Goal: Task Accomplishment & Management: Complete application form

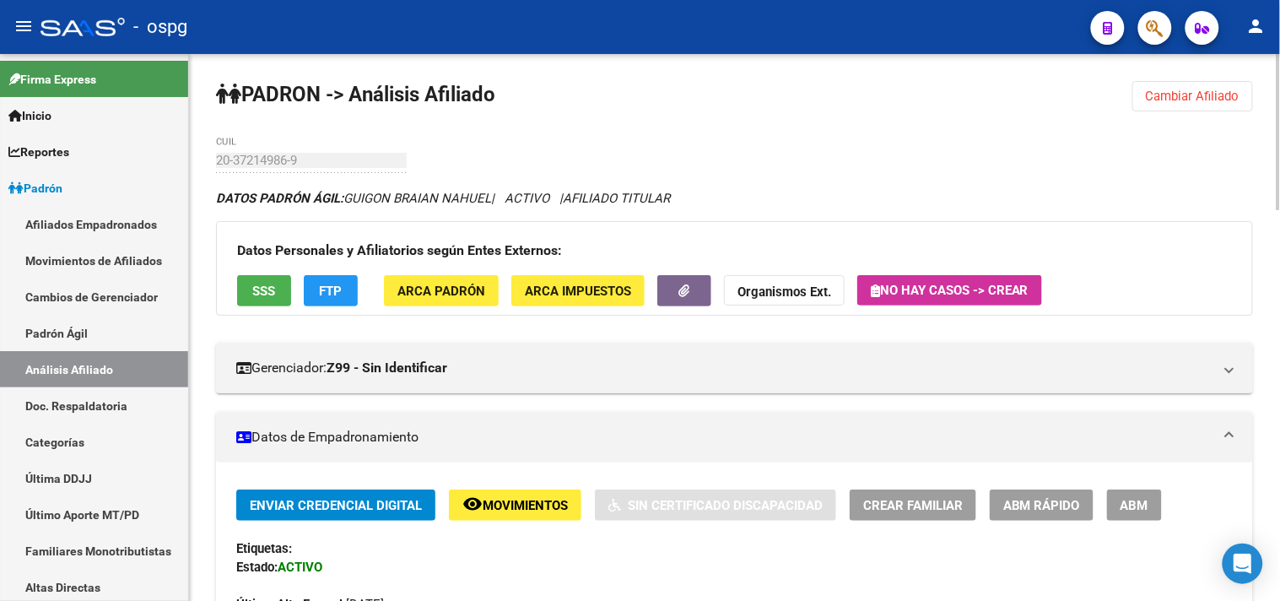
drag, startPoint x: 1217, startPoint y: 103, endPoint x: 1189, endPoint y: 104, distance: 27.8
click at [1211, 102] on span "Cambiar Afiliado" at bounding box center [1193, 96] width 94 height 15
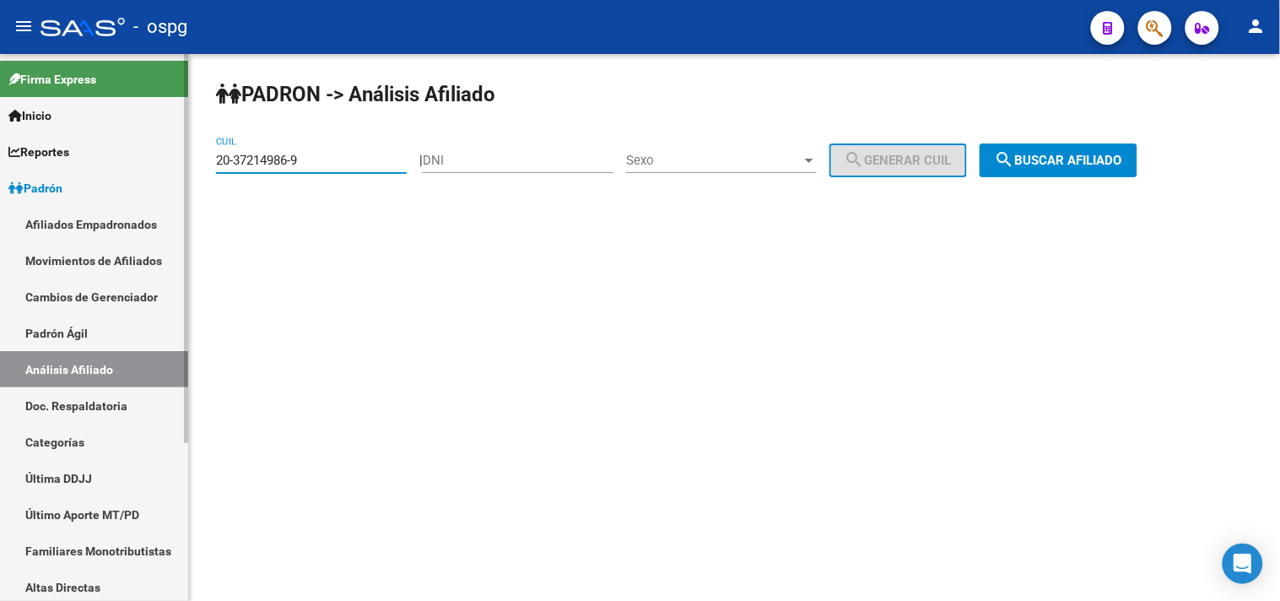
drag, startPoint x: 337, startPoint y: 159, endPoint x: 77, endPoint y: 192, distance: 262.8
click at [123, 181] on mat-sidenav-container "Firma Express Inicio Calendario SSS Instructivos Contacto OS Reportes Ingresos …" at bounding box center [640, 327] width 1280 height 547
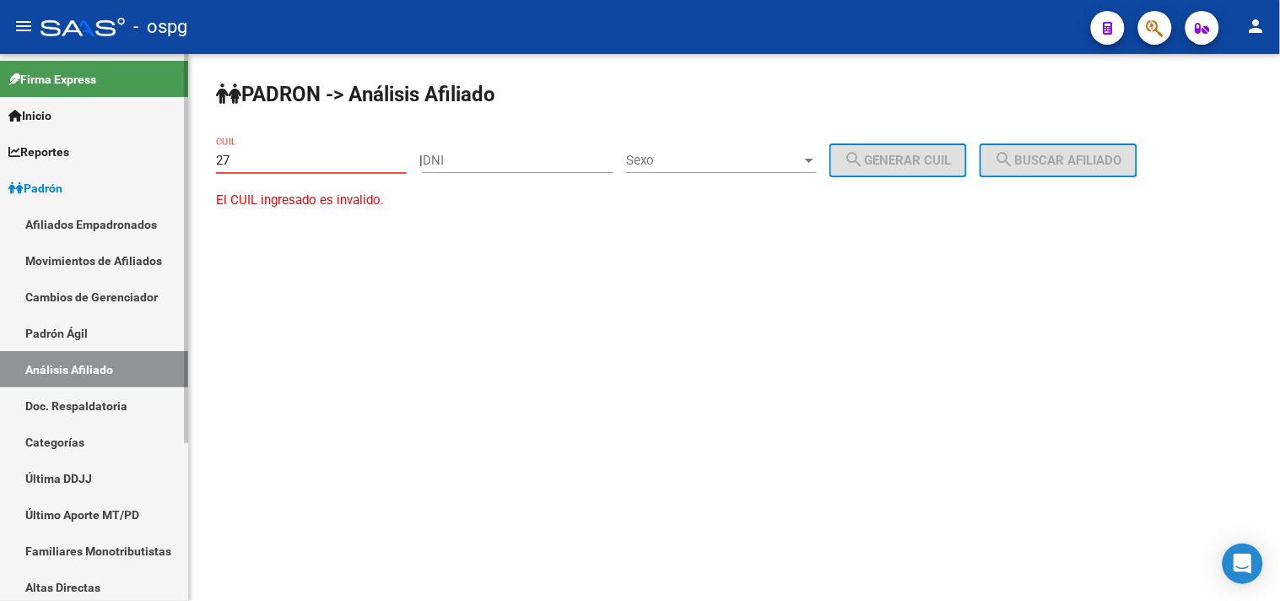
type input "2"
drag, startPoint x: 471, startPoint y: 169, endPoint x: 482, endPoint y: 170, distance: 11.1
click at [478, 169] on div "DNI" at bounding box center [518, 155] width 191 height 36
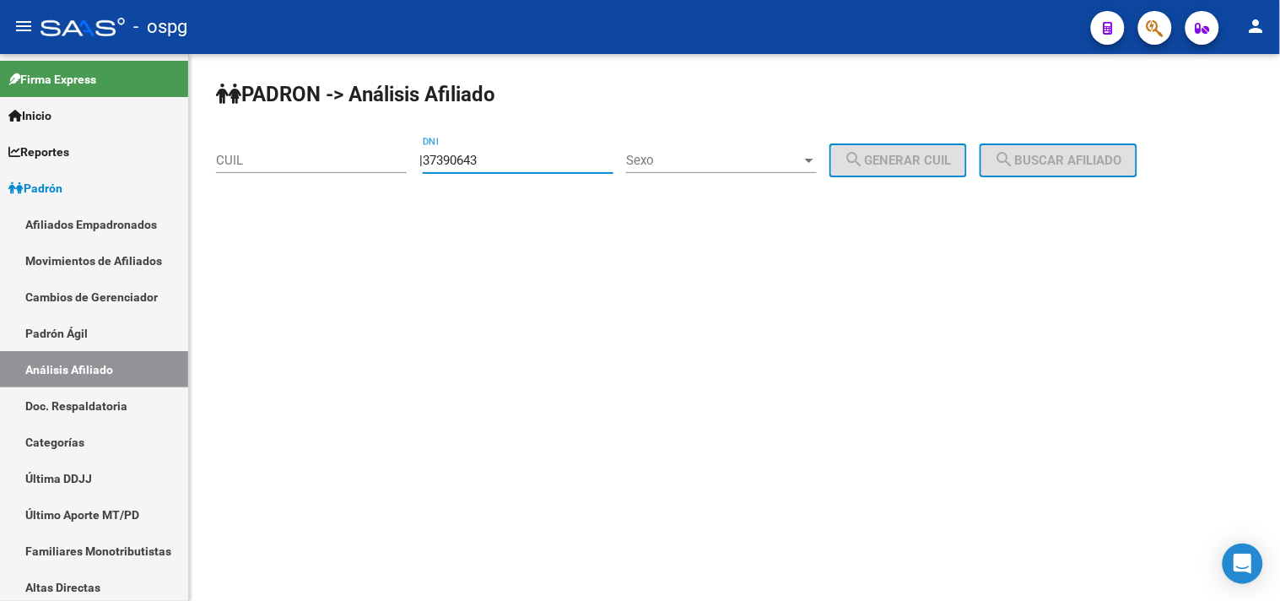
type input "37390643"
click at [662, 152] on div "Sexo Sexo" at bounding box center [721, 155] width 191 height 36
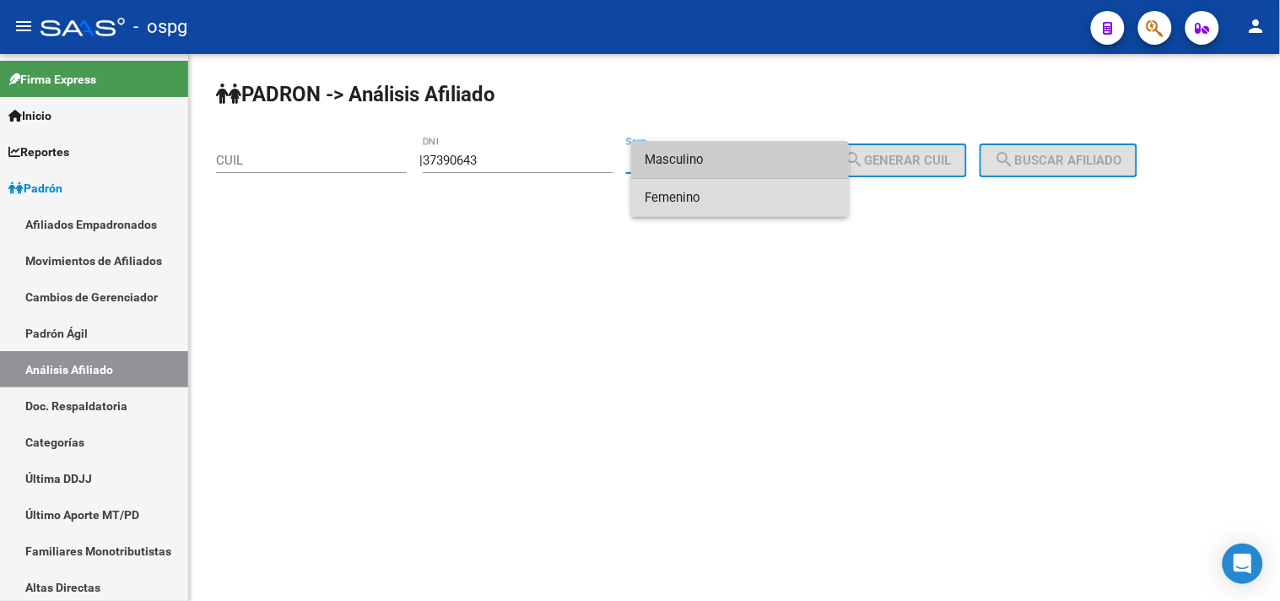
drag, startPoint x: 664, startPoint y: 195, endPoint x: 703, endPoint y: 182, distance: 40.8
click at [664, 196] on span "Femenino" at bounding box center [739, 198] width 191 height 38
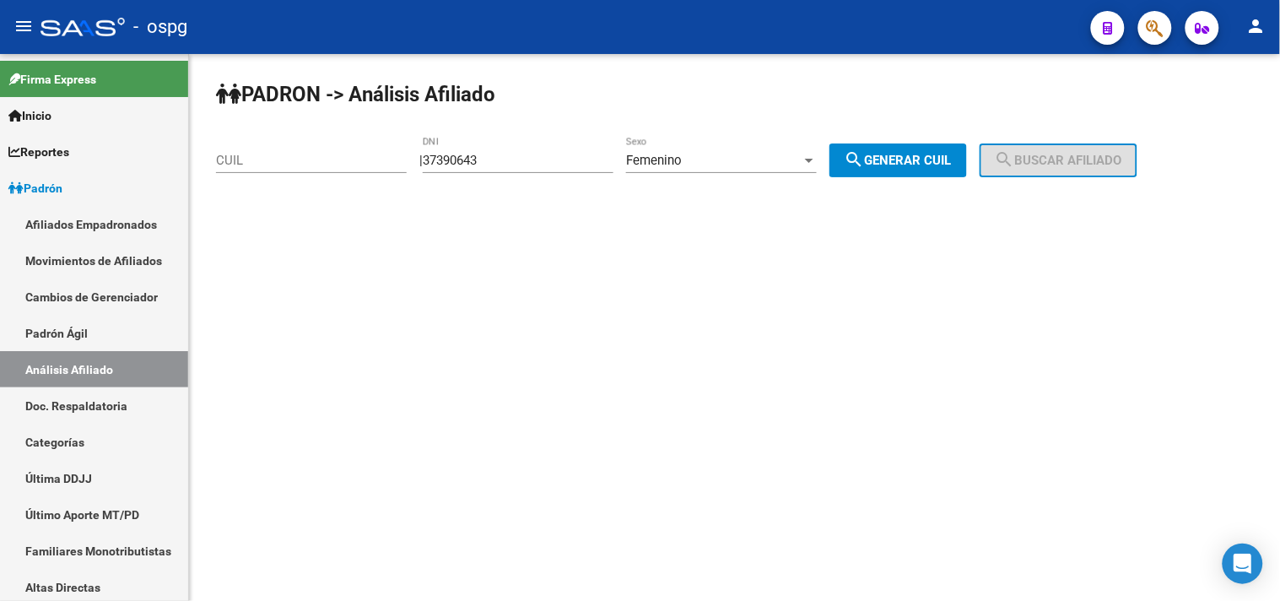
click at [698, 145] on div "Femenino Sexo" at bounding box center [721, 155] width 191 height 36
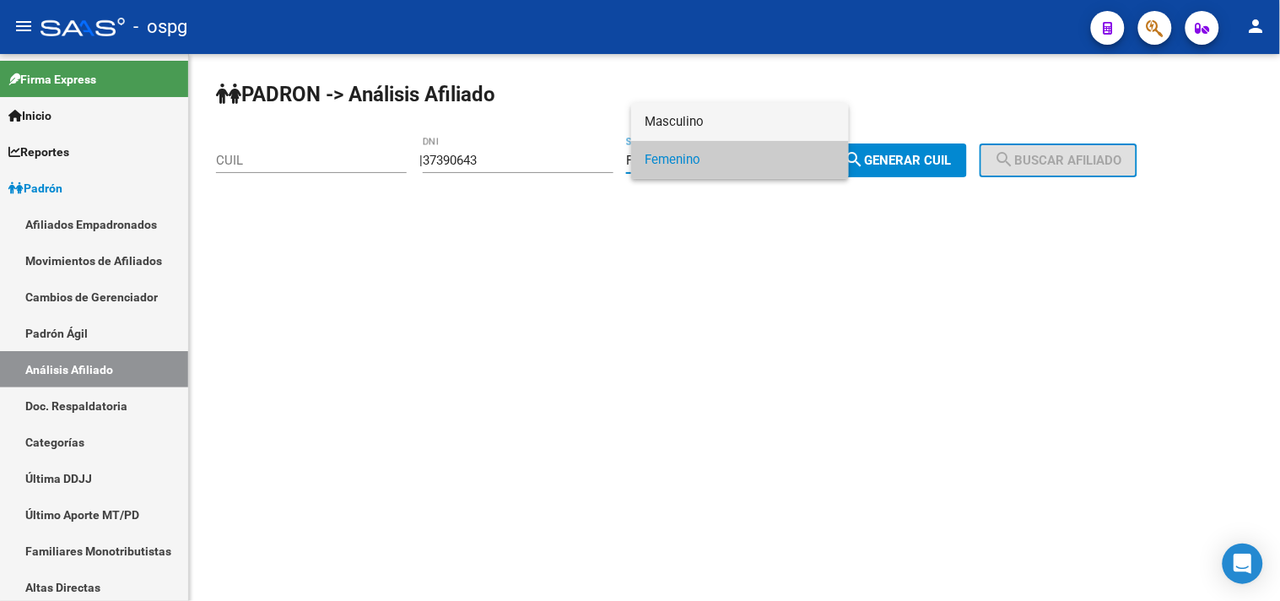
drag, startPoint x: 698, startPoint y: 123, endPoint x: 852, endPoint y: 148, distance: 155.6
click at [706, 123] on span "Masculino" at bounding box center [739, 122] width 191 height 38
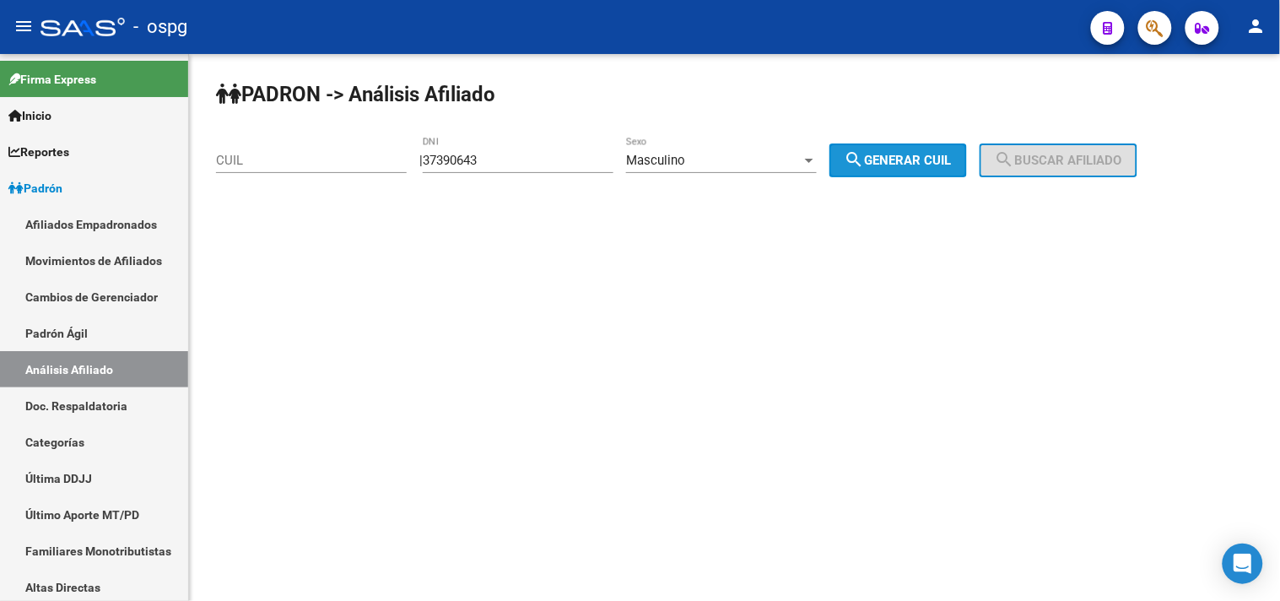
drag, startPoint x: 900, startPoint y: 160, endPoint x: 1006, endPoint y: 156, distance: 106.4
click at [907, 160] on span "search Generar CUIL" at bounding box center [897, 160] width 107 height 15
type input "20-37390643-4"
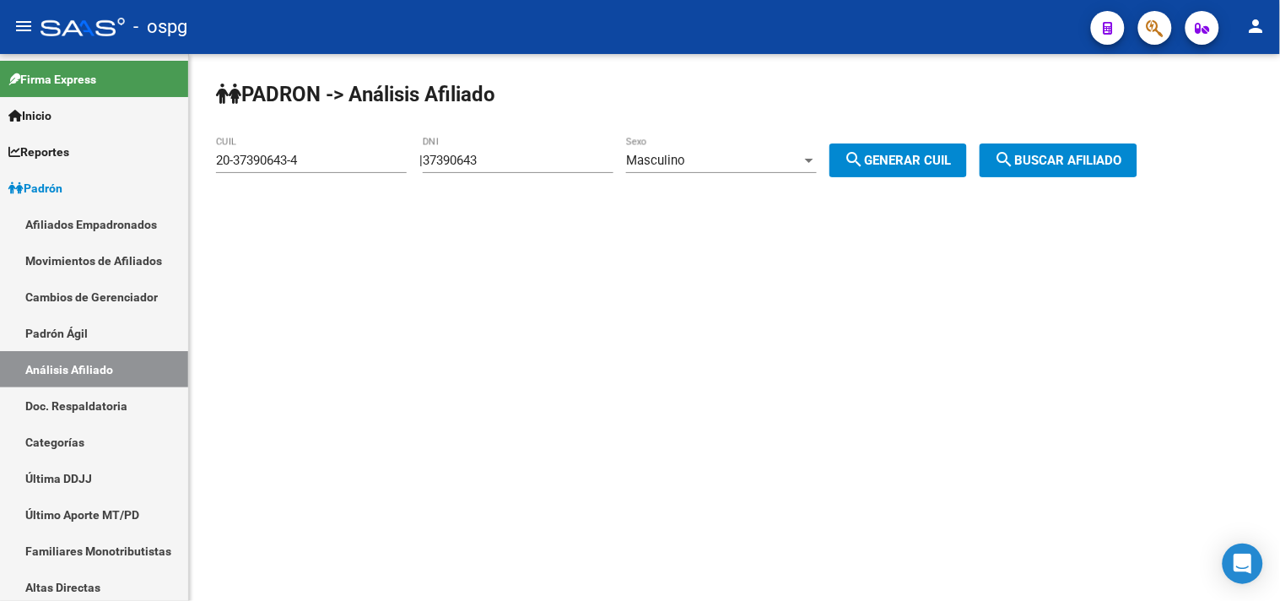
click at [1043, 157] on span "search Buscar afiliado" at bounding box center [1058, 160] width 127 height 15
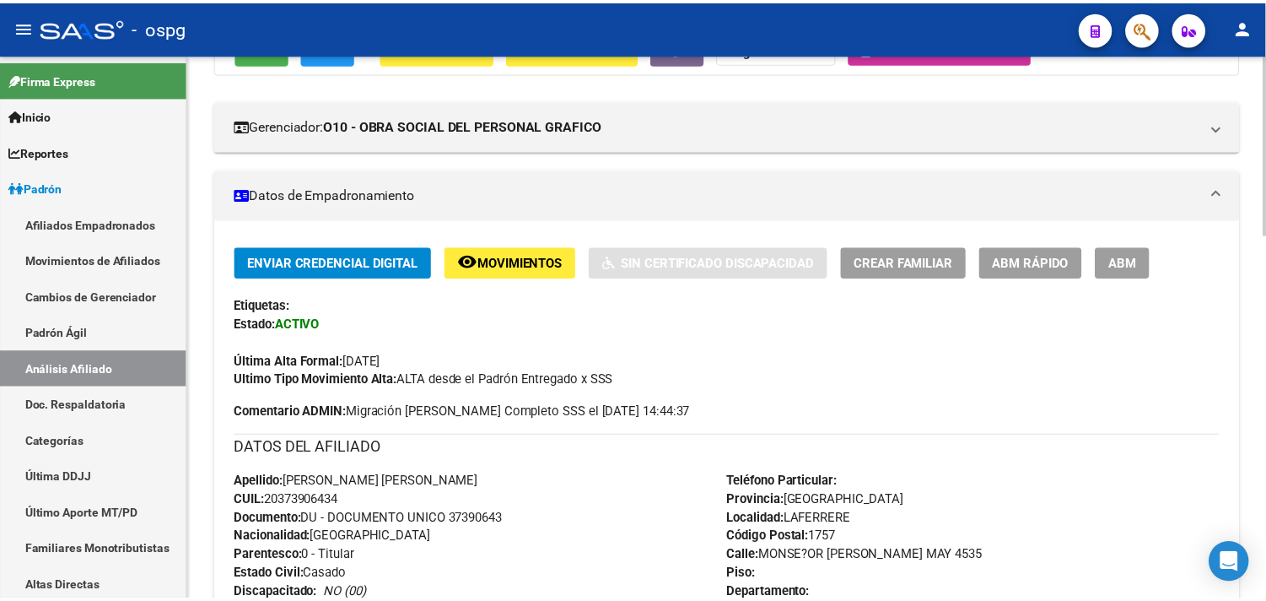
scroll to position [94, 0]
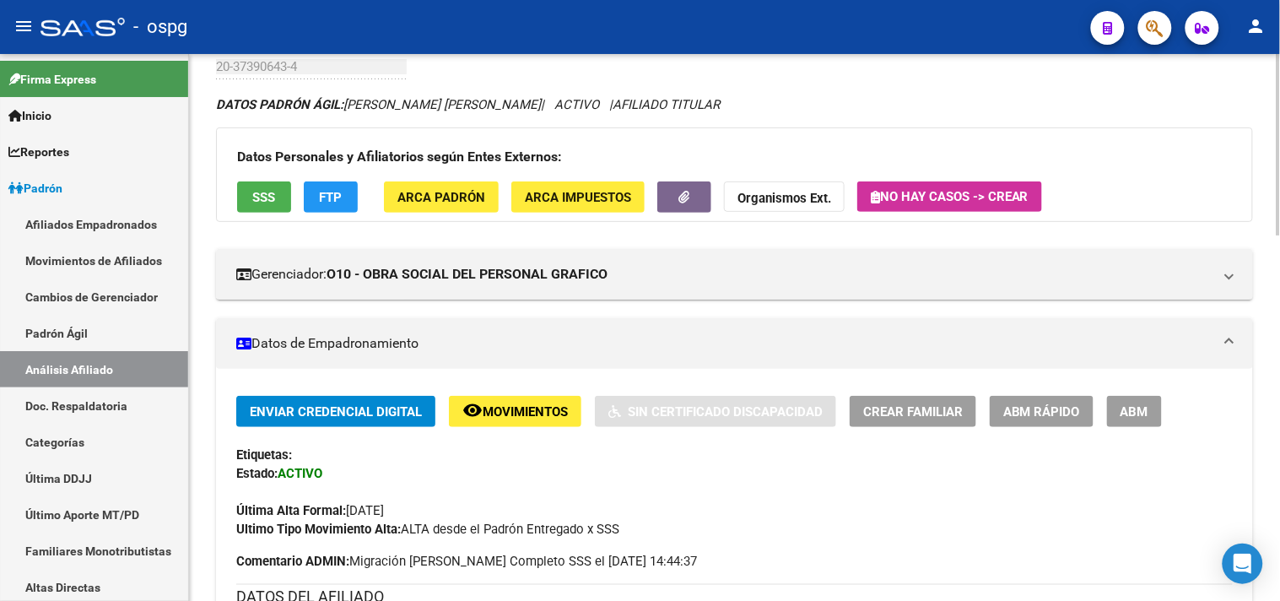
click at [903, 406] on span "Crear Familiar" at bounding box center [913, 411] width 100 height 15
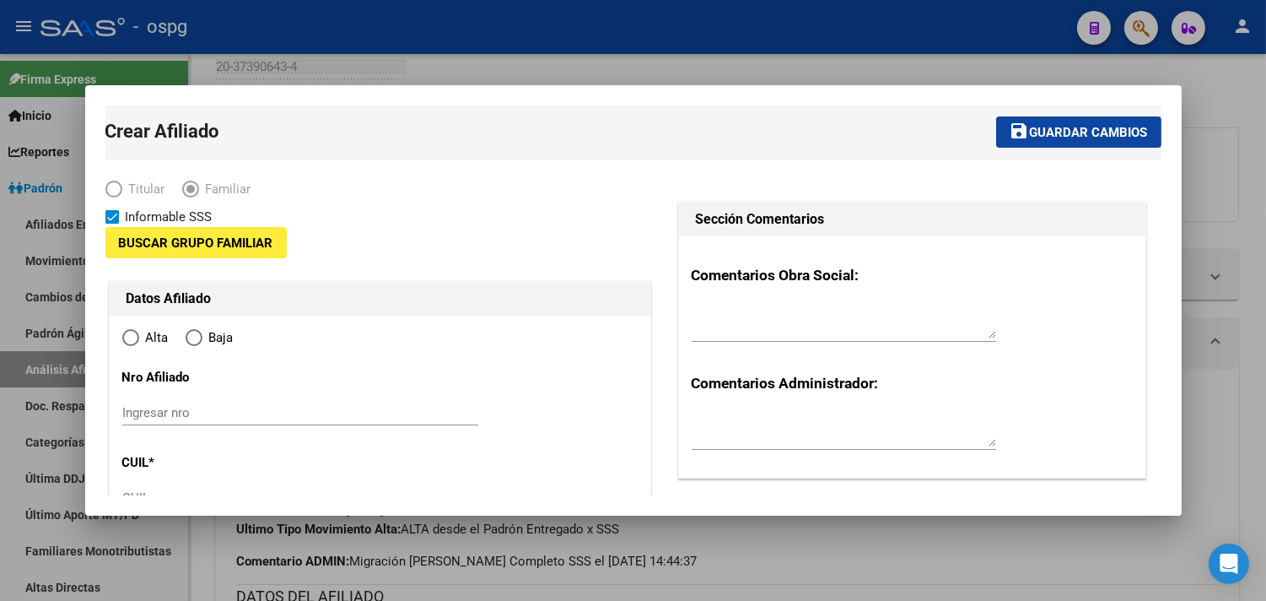
type input "30-71210286-8"
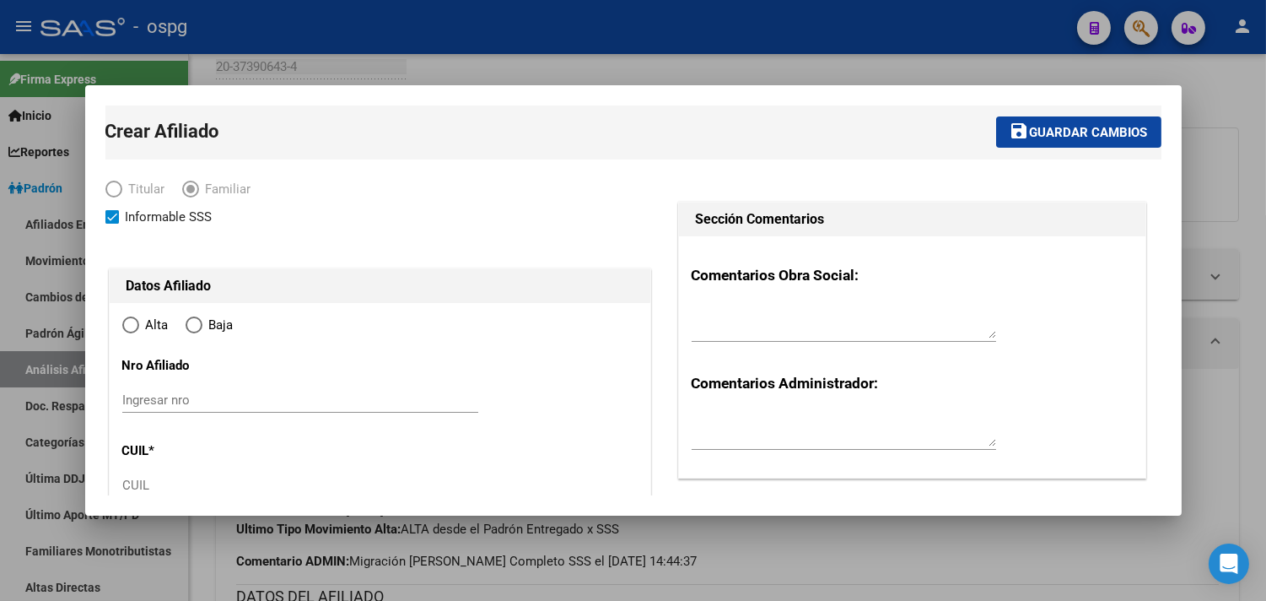
type input "LAFERRERE"
type input "1757"
type input "MONSE?OR [PERSON_NAME]"
type input "4535"
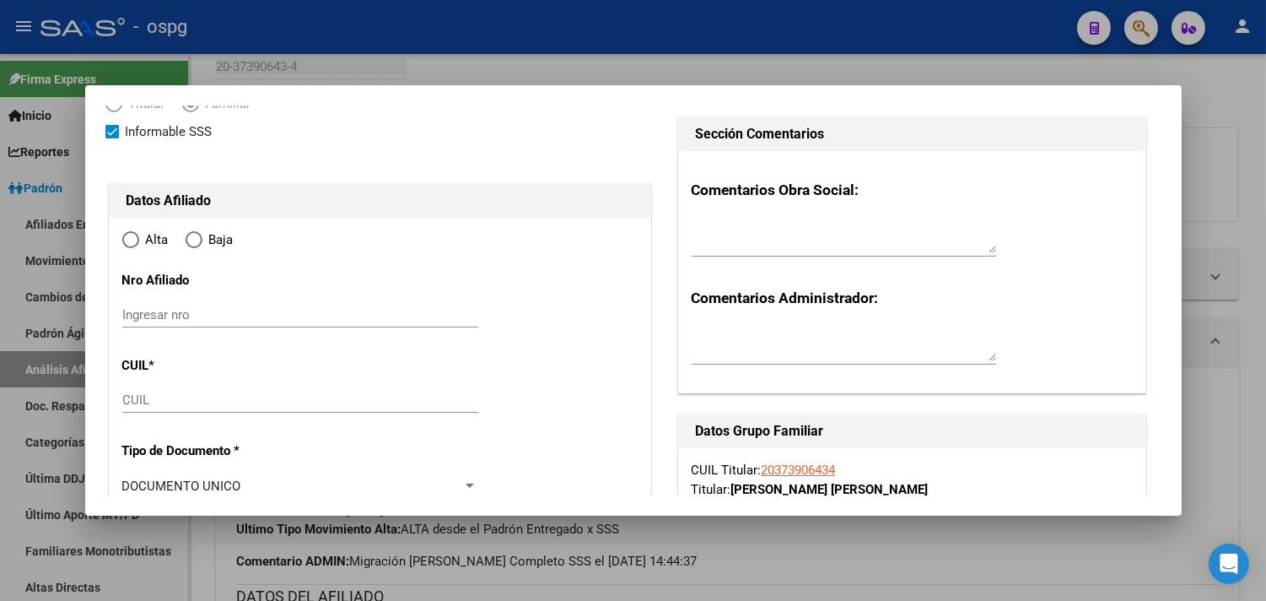
scroll to position [187, 0]
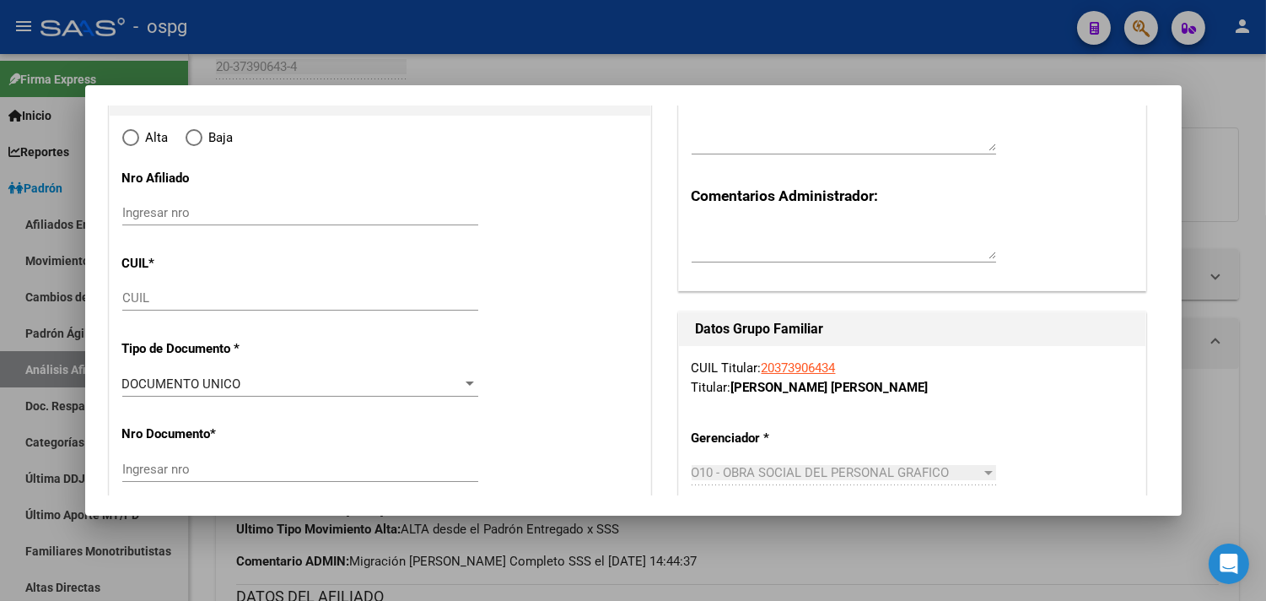
radio input "true"
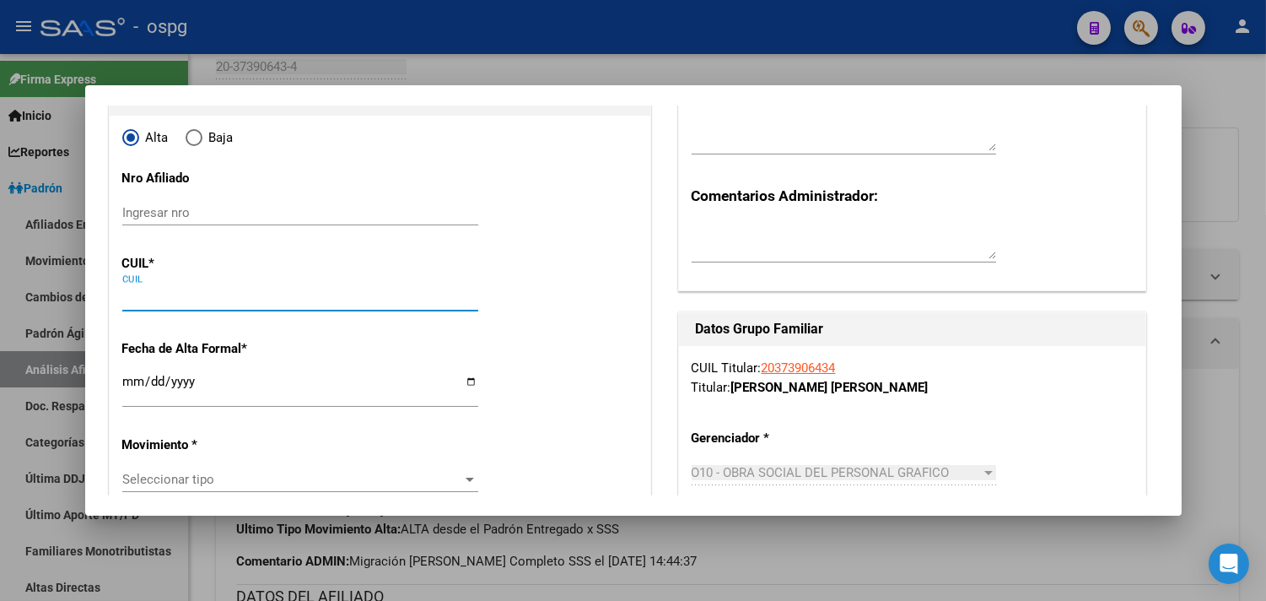
drag, startPoint x: 142, startPoint y: 302, endPoint x: 159, endPoint y: 312, distance: 19.7
click at [146, 302] on input "CUIL" at bounding box center [300, 297] width 356 height 15
type input "30-71210286-8"
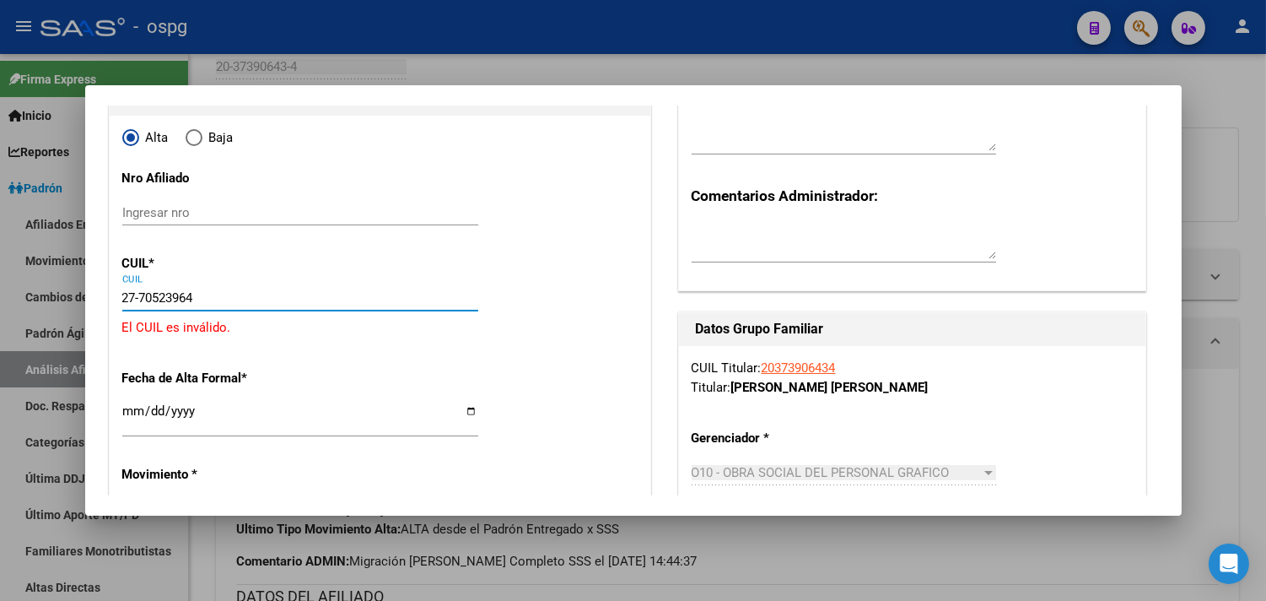
type input "27-70523964-4"
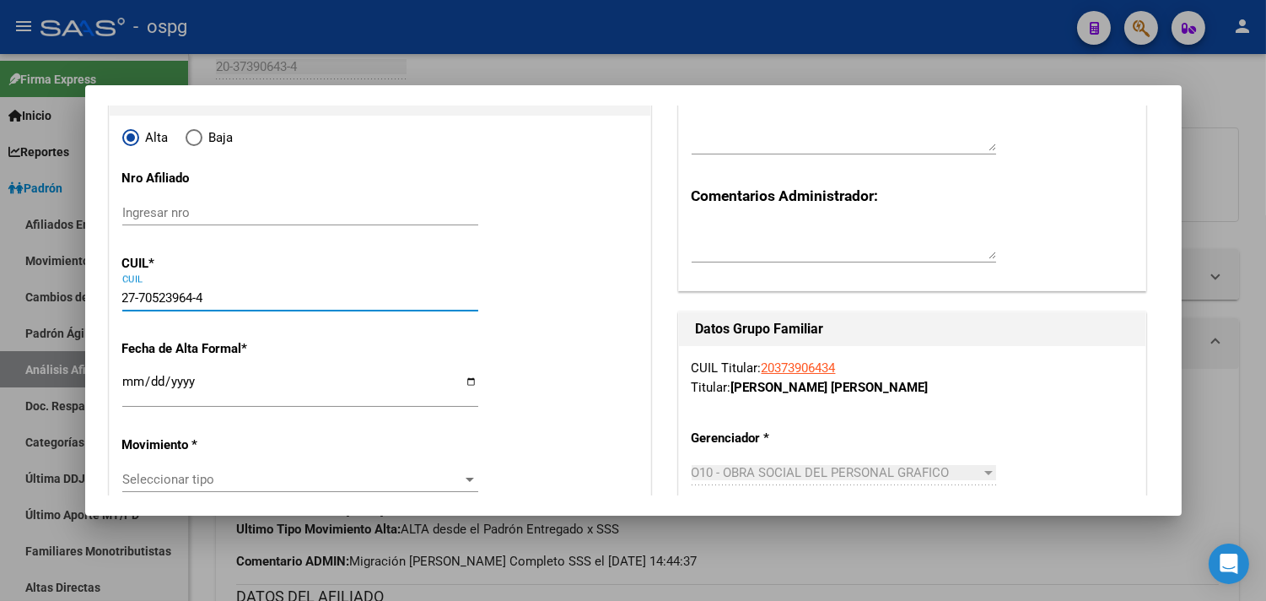
type input "70523964"
type input "[PERSON_NAME]"
type input "[DATE]"
type input "LAFERRERE"
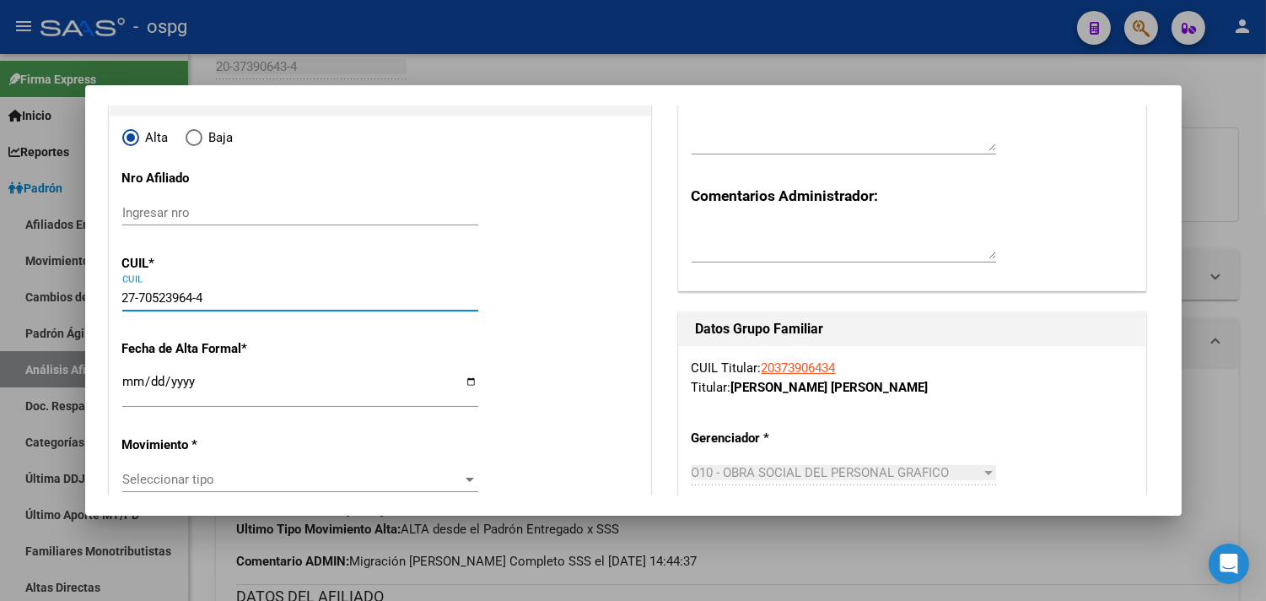
type input "0000"
type input "25 [PERSON_NAME]"
type input "27-70523964-4"
click at [128, 382] on input "Ingresar fecha" at bounding box center [300, 388] width 356 height 27
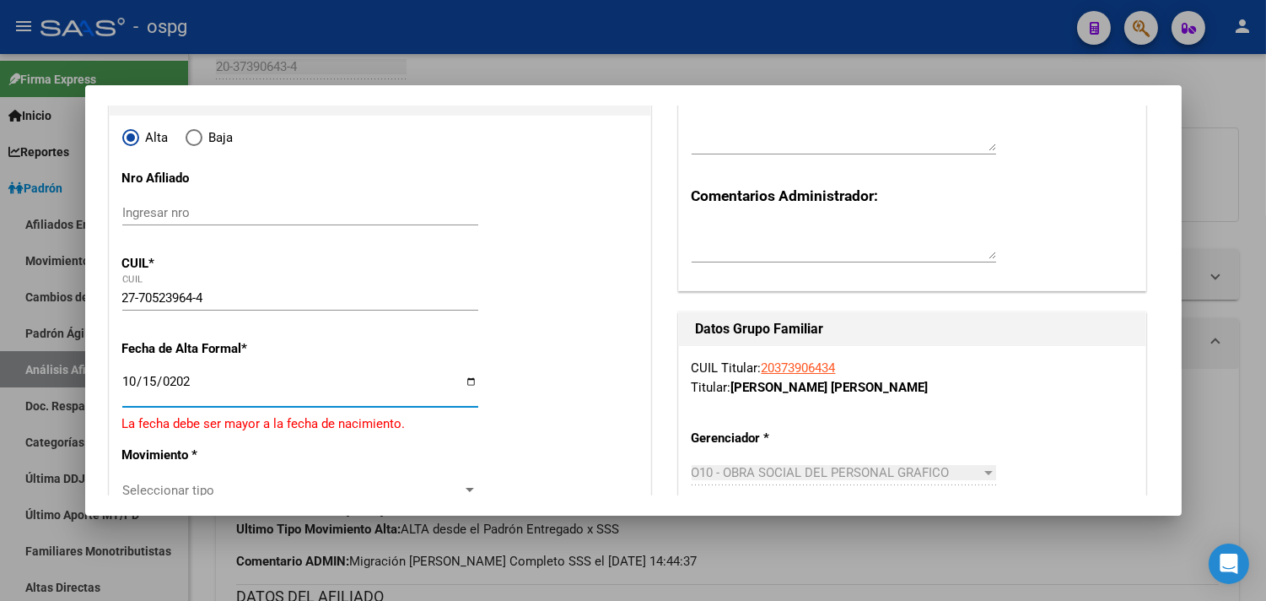
type input "[DATE]"
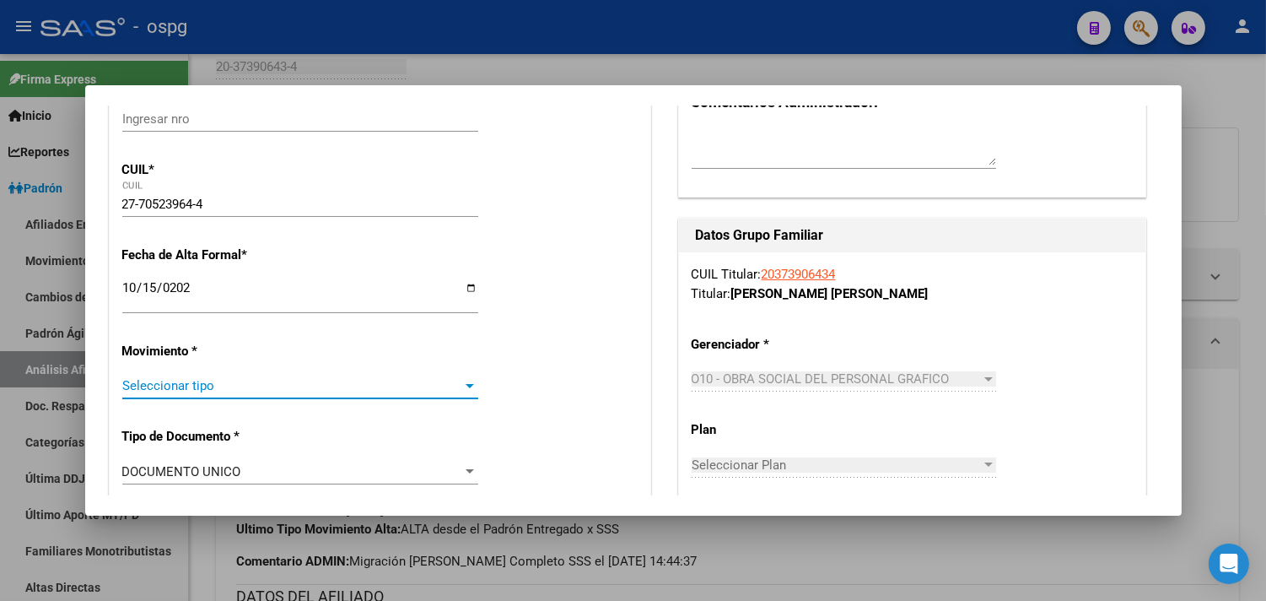
click at [233, 382] on span "Seleccionar tipo" at bounding box center [292, 385] width 341 height 15
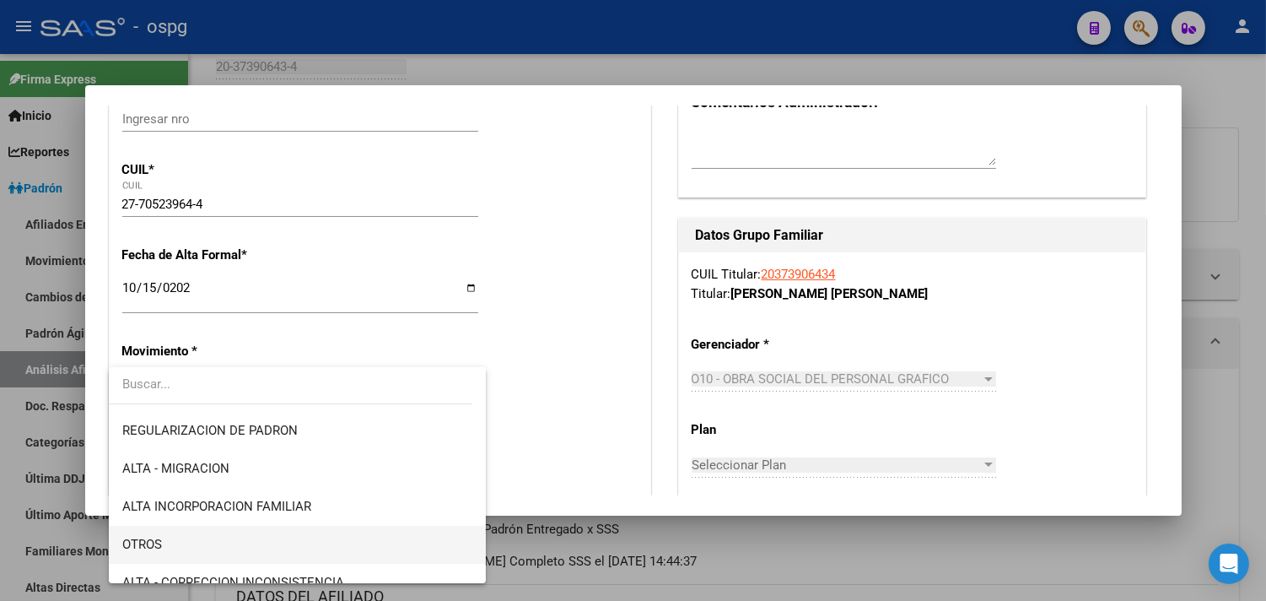
scroll to position [187, 0]
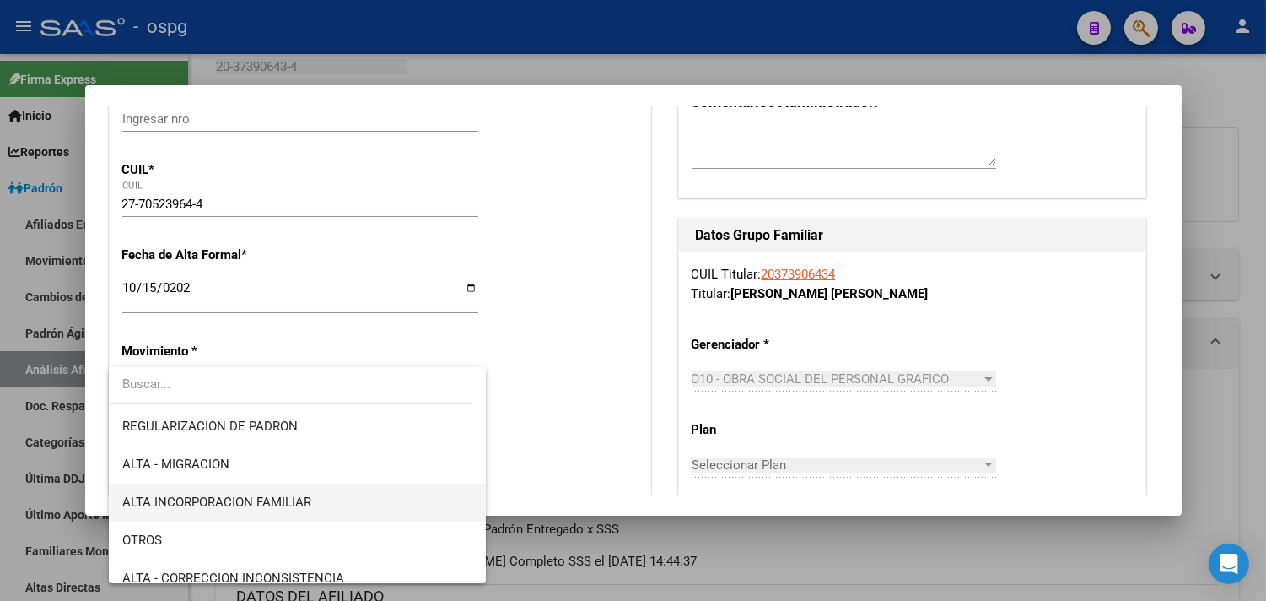
click at [237, 504] on span "ALTA INCORPORACION FAMILIAR" at bounding box center [216, 501] width 189 height 15
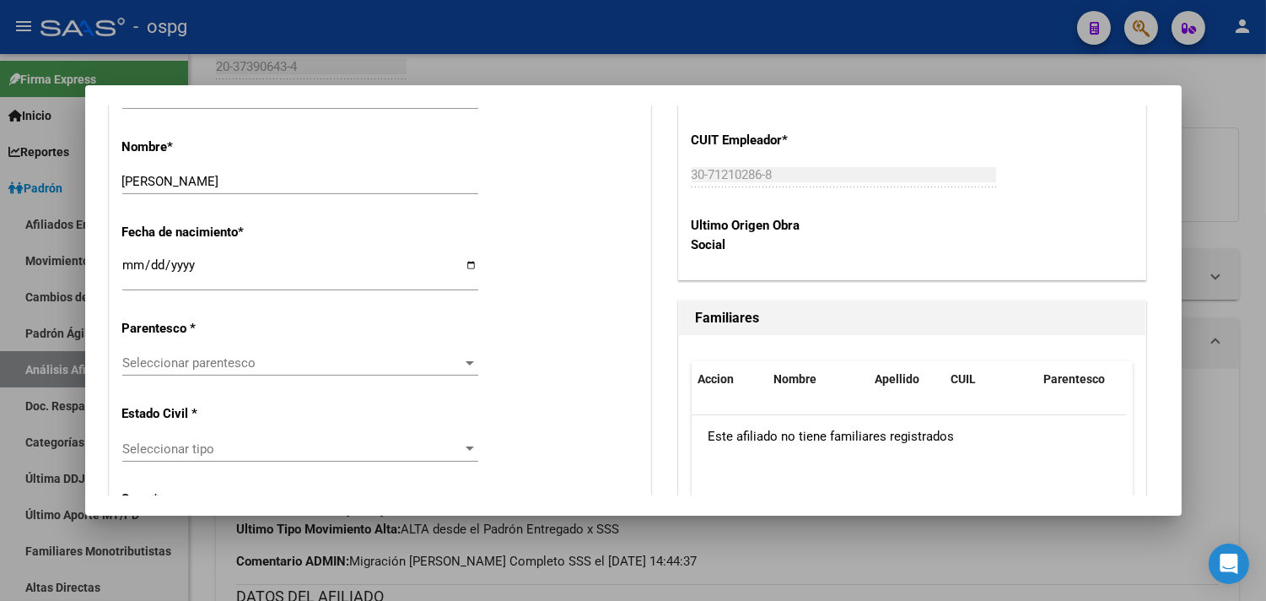
scroll to position [844, 0]
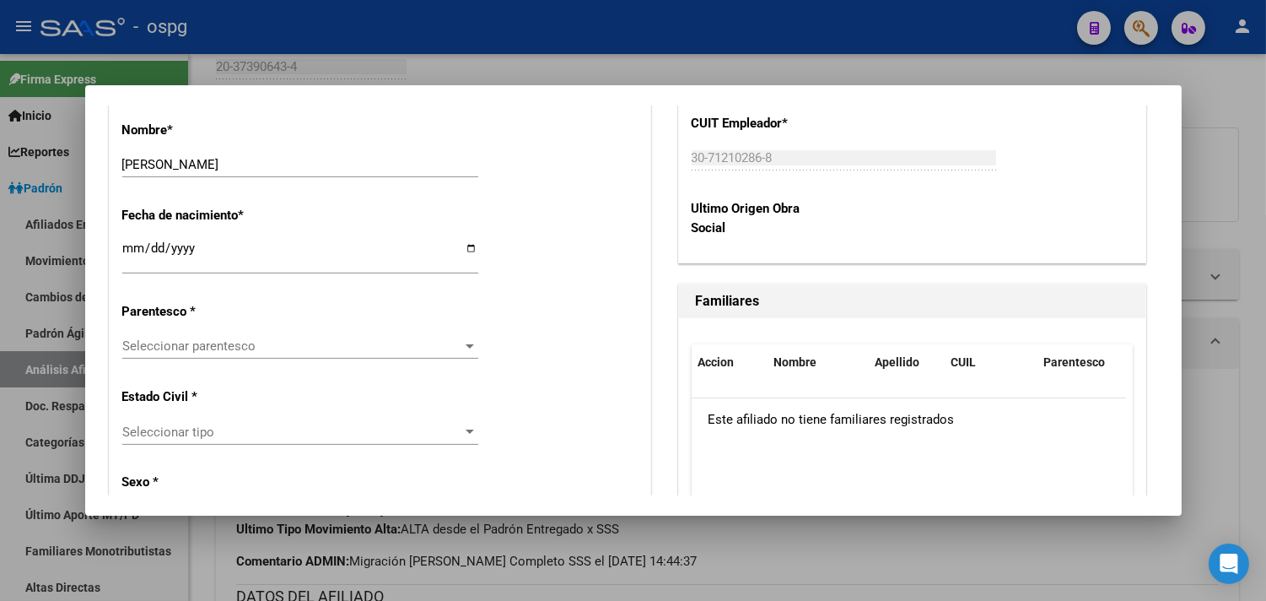
click at [223, 349] on span "Seleccionar parentesco" at bounding box center [292, 345] width 341 height 15
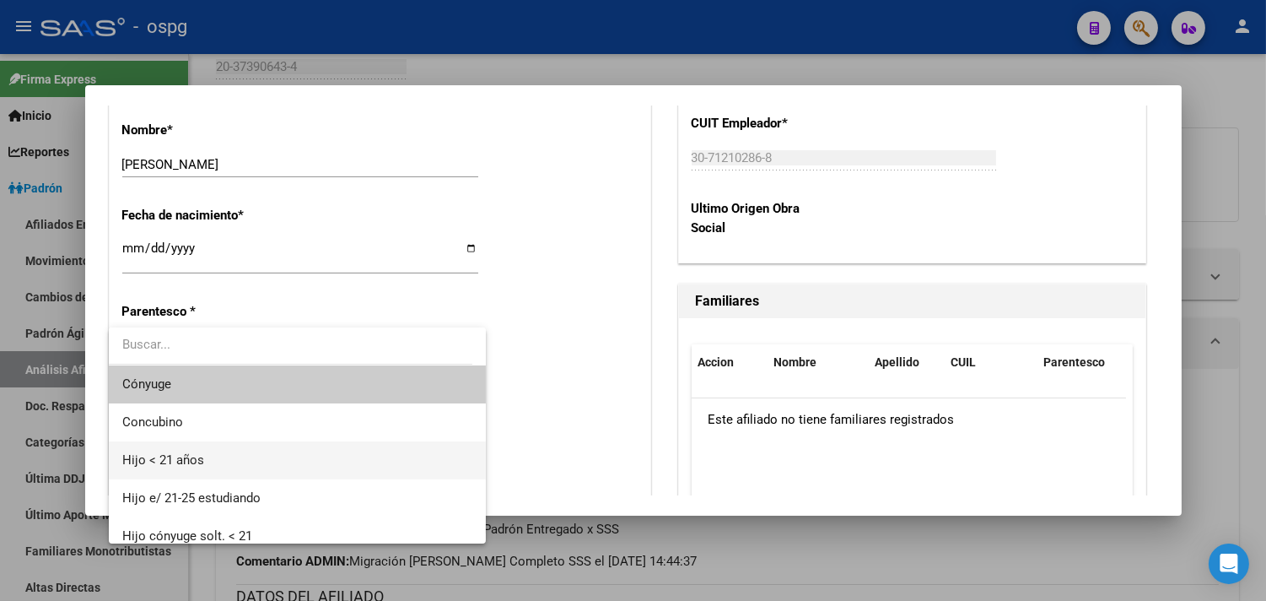
click at [199, 458] on span "Hijo < 21 años" at bounding box center [163, 459] width 82 height 15
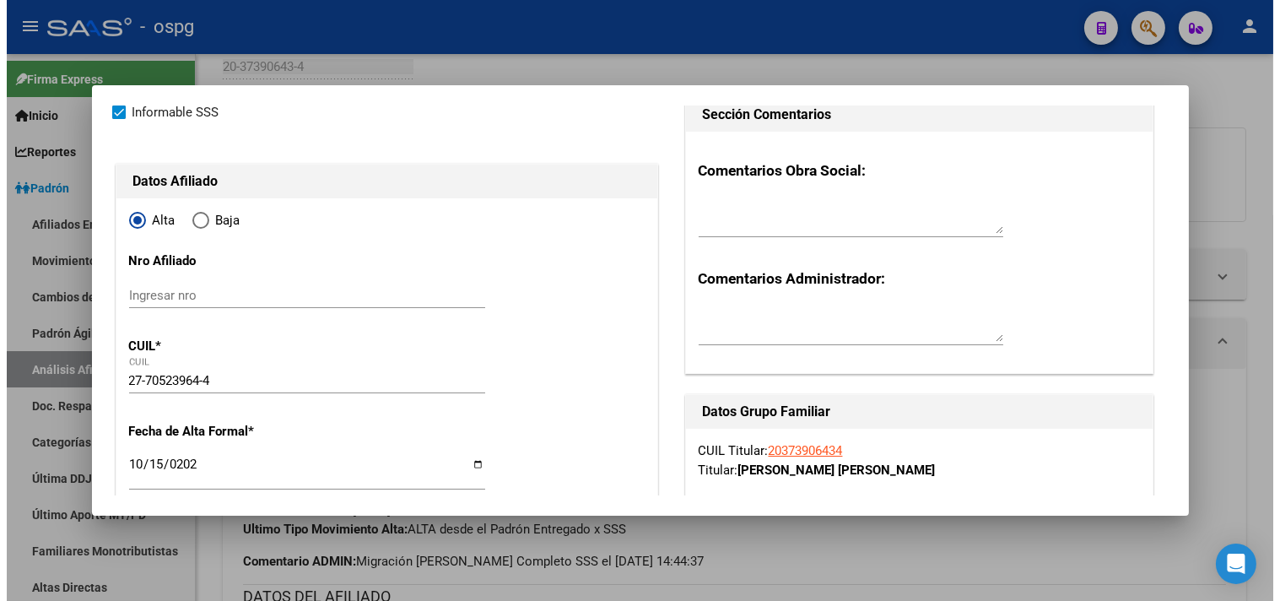
scroll to position [0, 0]
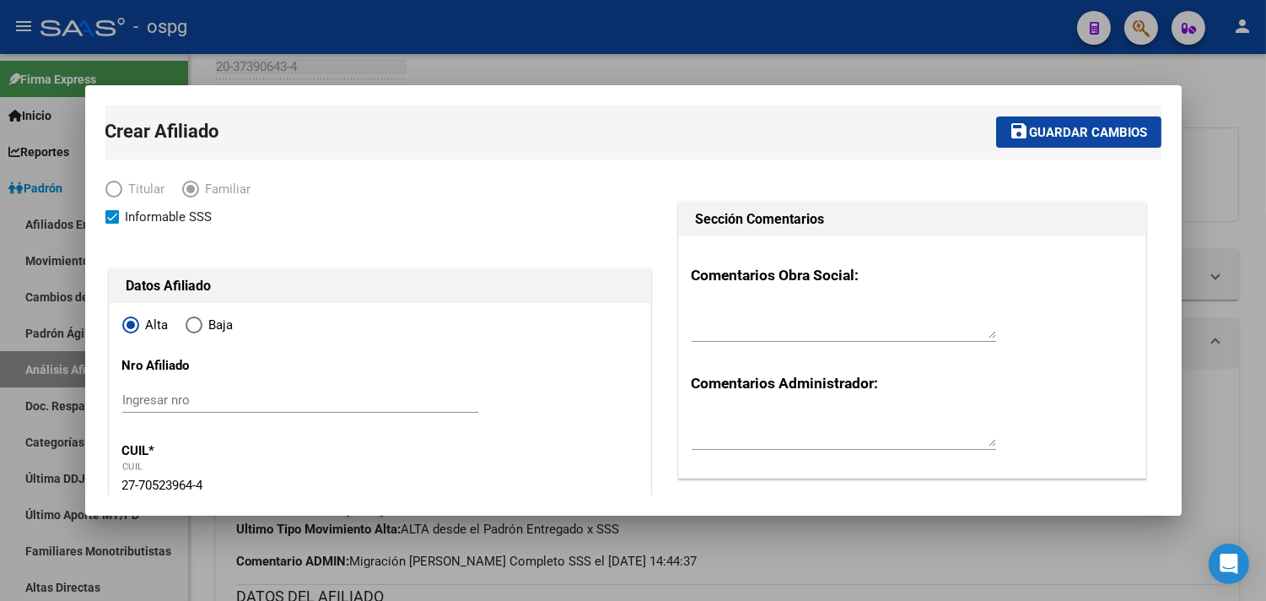
click at [1066, 127] on span "Guardar cambios" at bounding box center [1089, 132] width 118 height 15
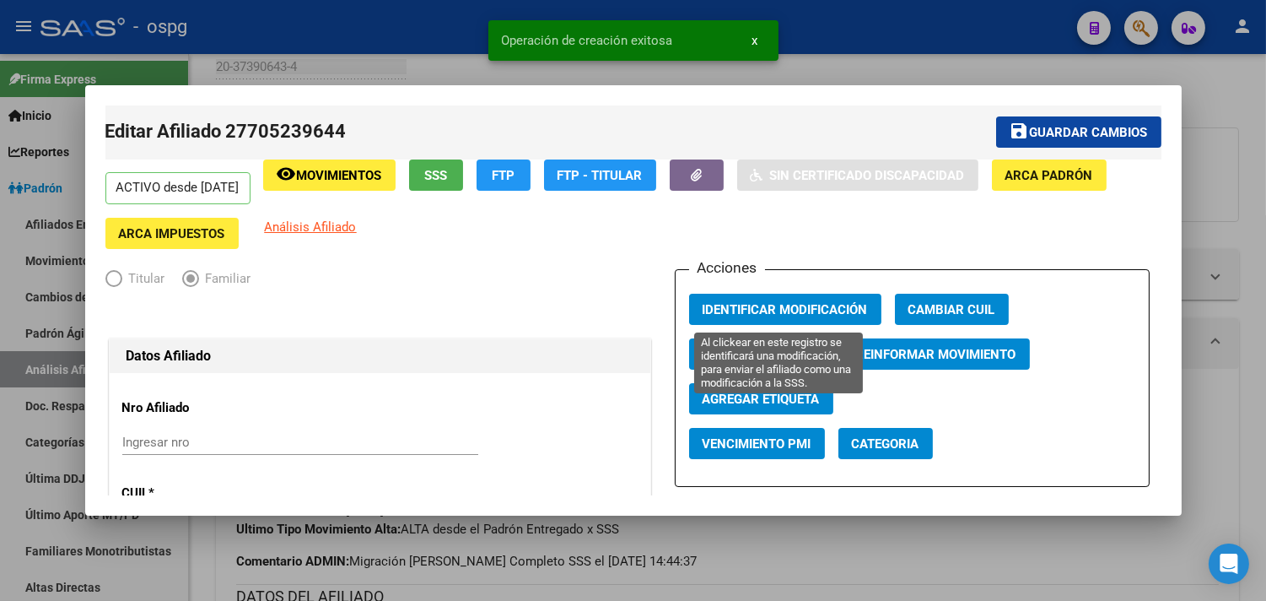
click at [734, 307] on span "Identificar Modificación" at bounding box center [785, 309] width 165 height 15
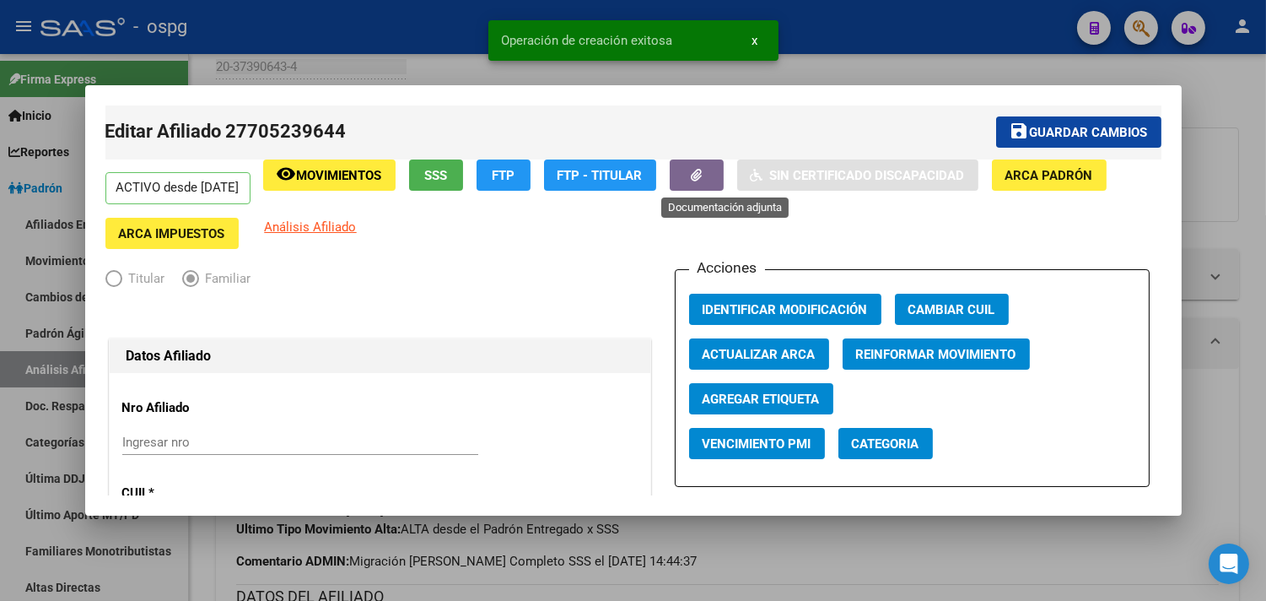
click at [724, 182] on button "button" at bounding box center [697, 174] width 54 height 31
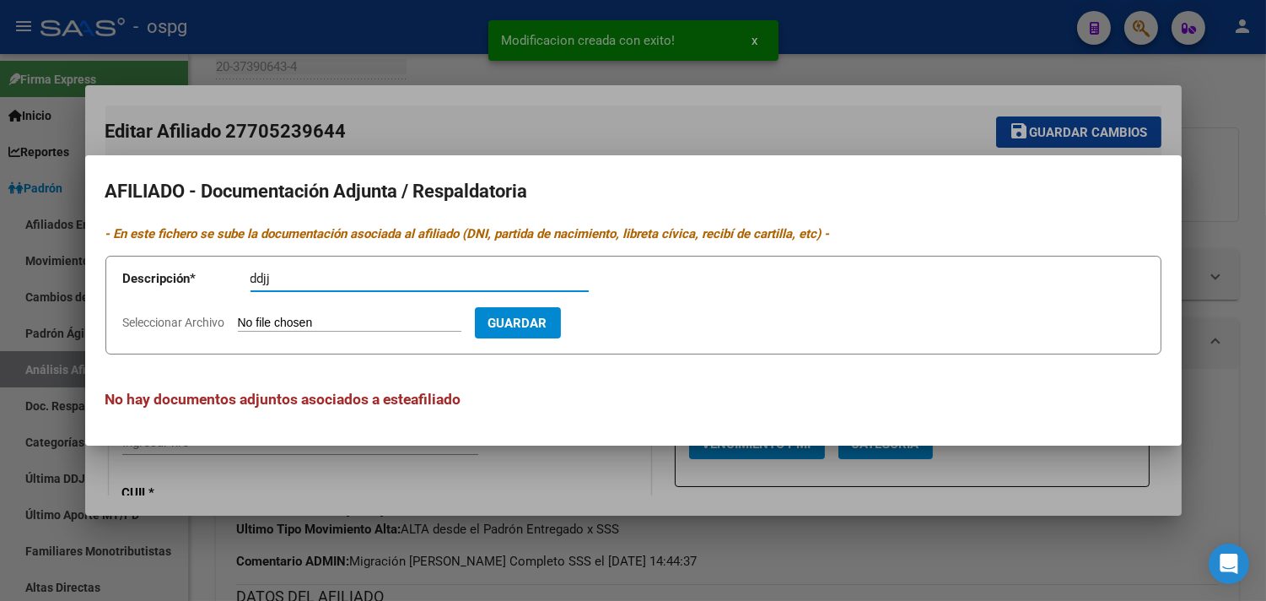
type input "ddjj"
click at [247, 322] on input "Seleccionar Archivo" at bounding box center [350, 323] width 224 height 16
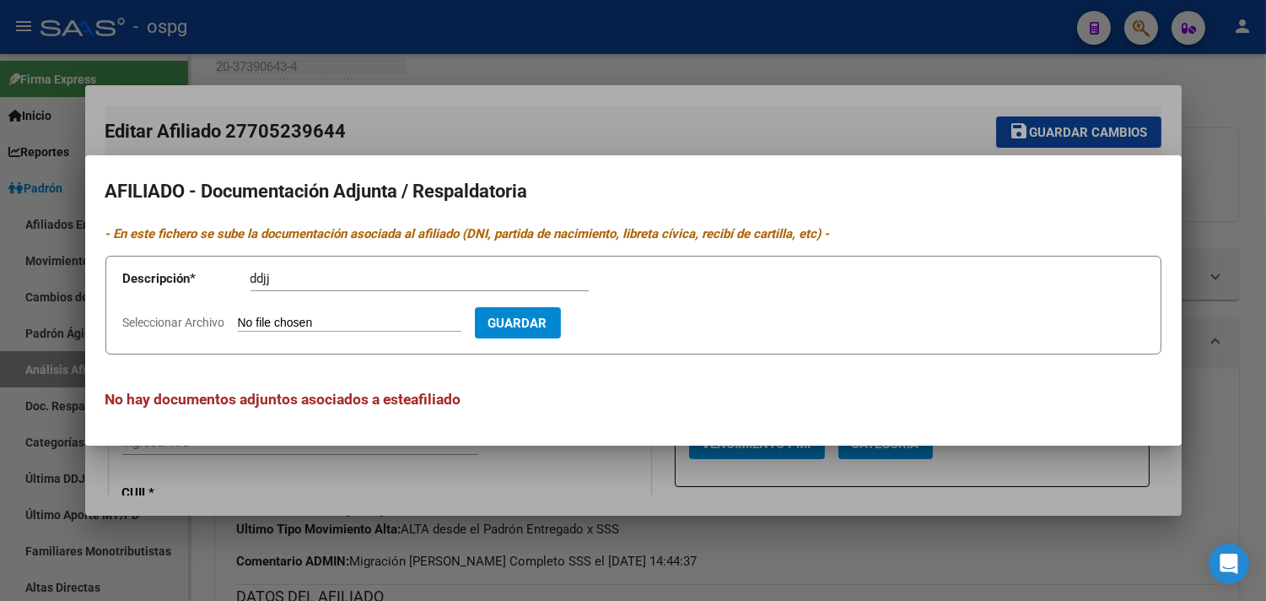
type input "C:\fakepath\[PERSON_NAME].jpg"
click at [645, 327] on span "Guardar" at bounding box center [615, 322] width 59 height 15
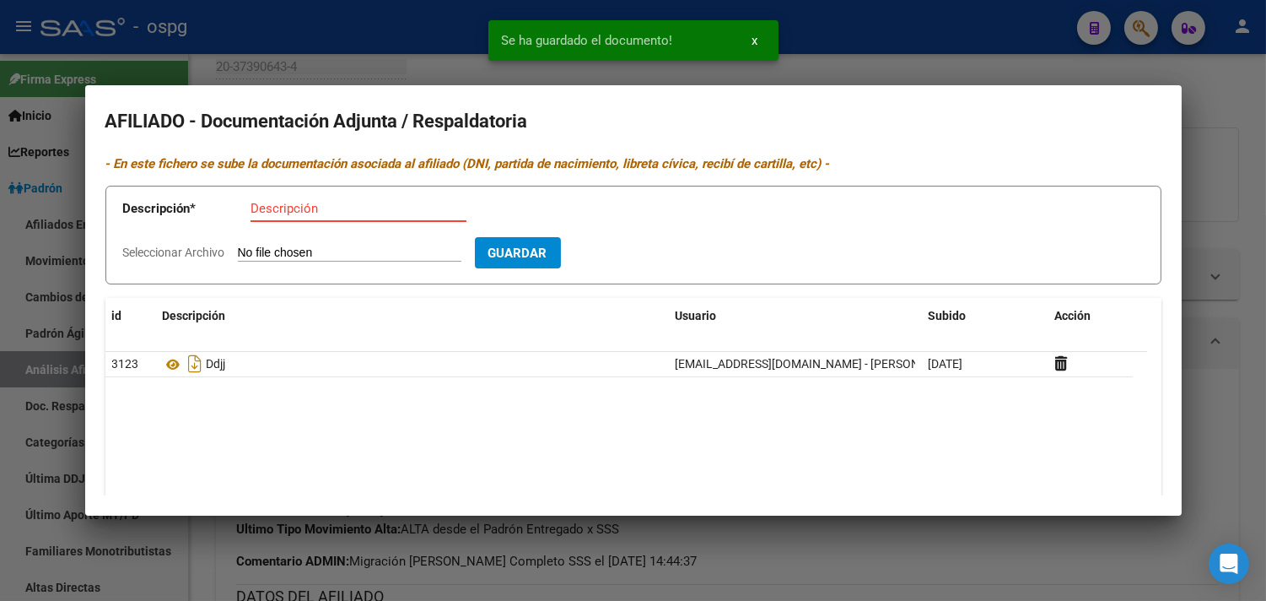
click at [262, 201] on input "Descripción" at bounding box center [359, 208] width 216 height 15
type input "v"
type input "cert"
click at [268, 245] on app-file-uploader "Seleccionar Archivo" at bounding box center [299, 252] width 352 height 15
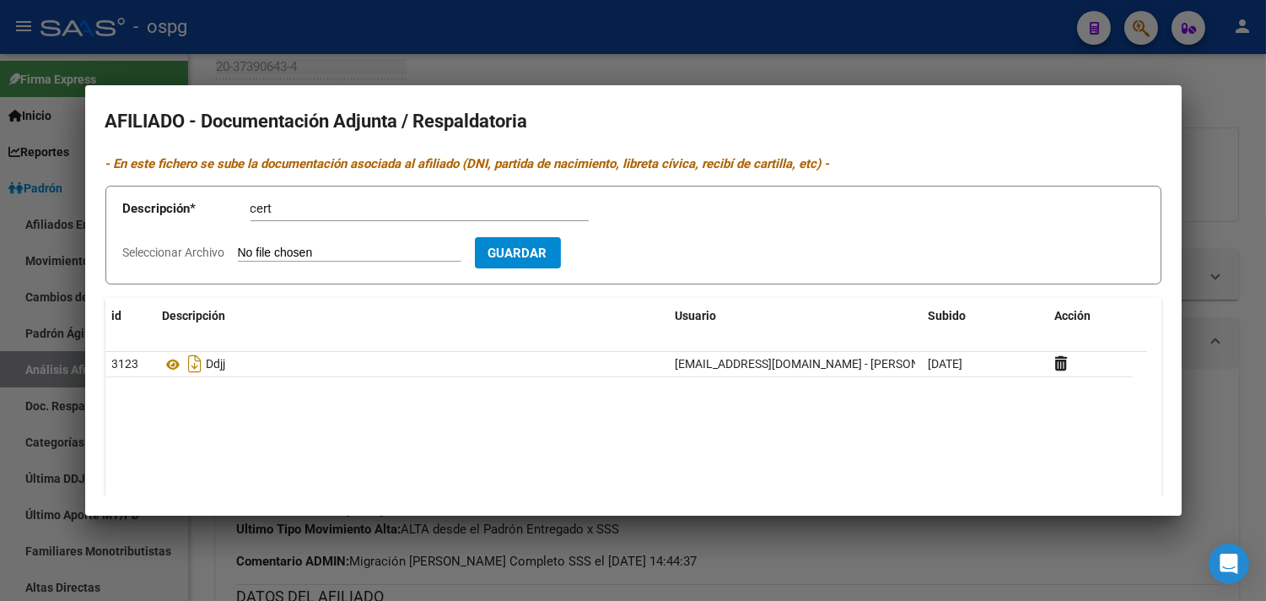
click at [270, 260] on input "Seleccionar Archivo" at bounding box center [350, 253] width 224 height 16
type input "C:\fakepath\cert [PERSON_NAME].jpg"
click at [658, 261] on button "Guardar" at bounding box center [616, 252] width 86 height 31
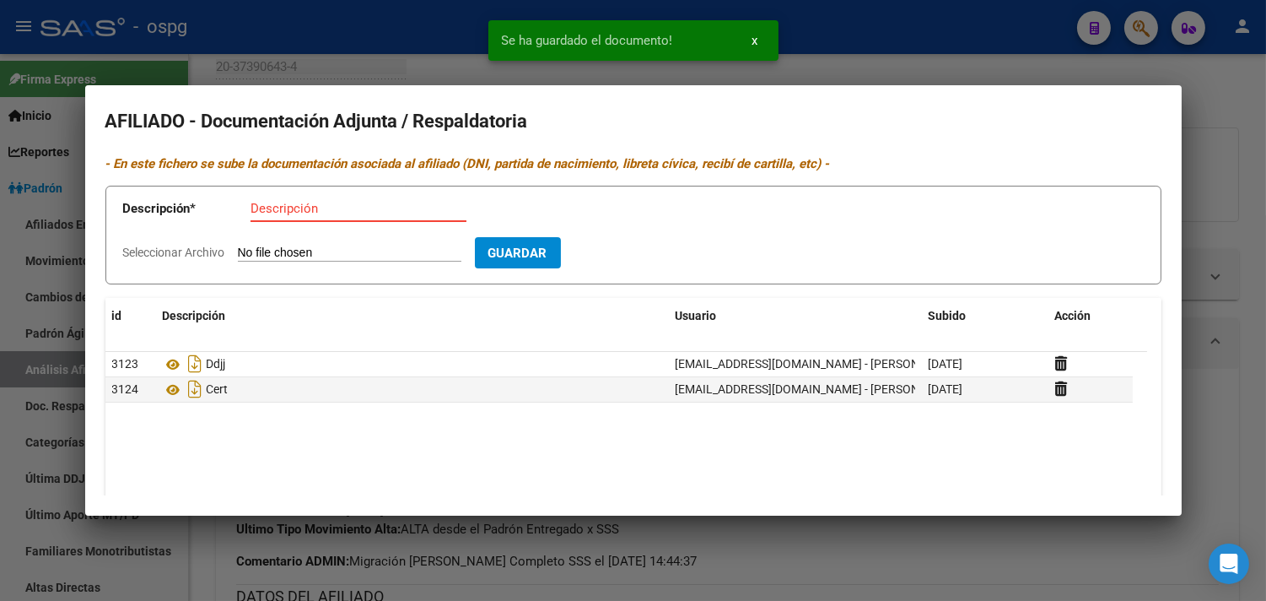
click at [266, 208] on input "Descripción" at bounding box center [359, 208] width 216 height 15
type input "a"
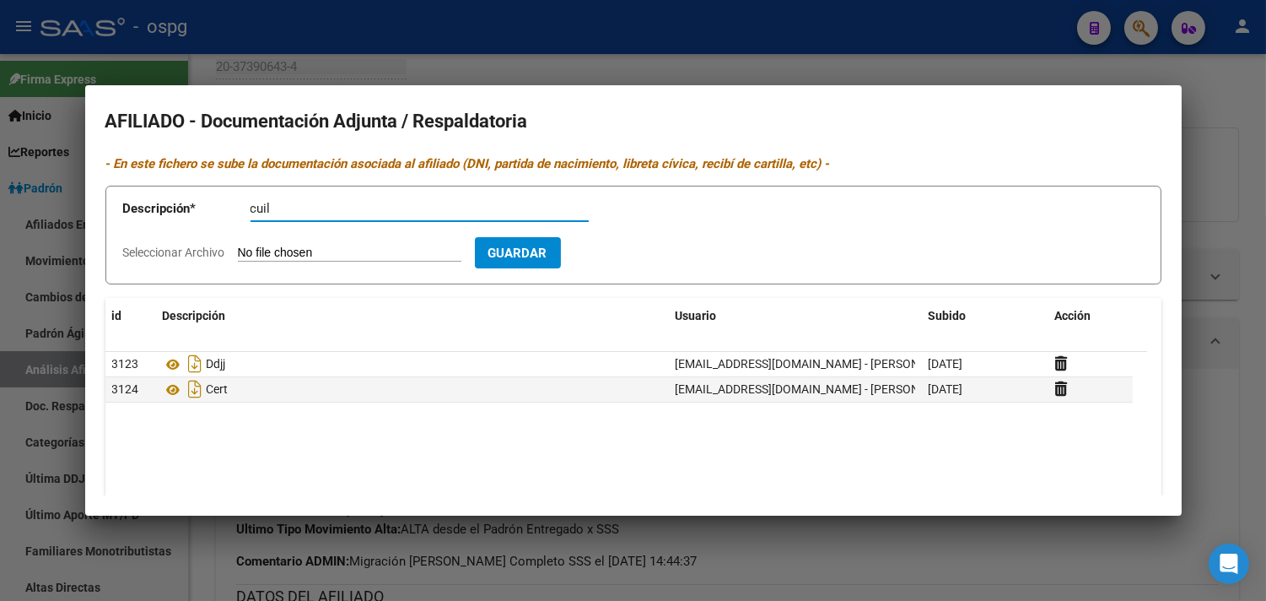
type input "cuil"
click at [352, 254] on input "Seleccionar Archivo" at bounding box center [350, 253] width 224 height 16
type input "C:\fakepath\[PERSON_NAME].pdf"
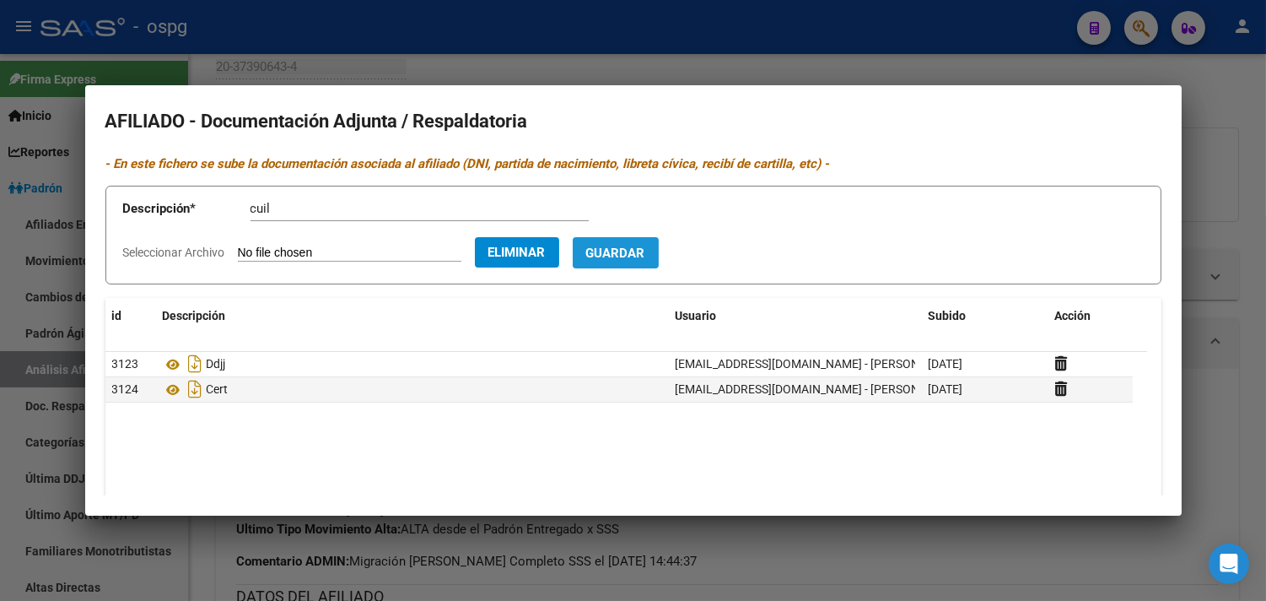
click at [643, 243] on button "Guardar" at bounding box center [616, 252] width 86 height 31
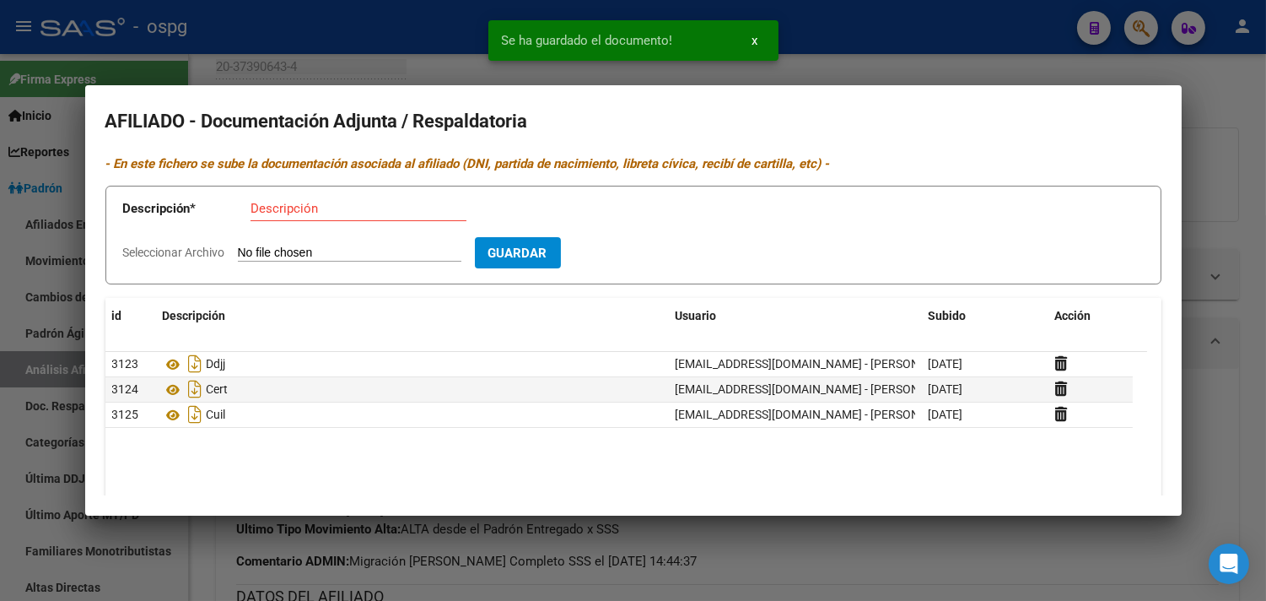
click at [294, 203] on input "Descripción" at bounding box center [359, 208] width 216 height 15
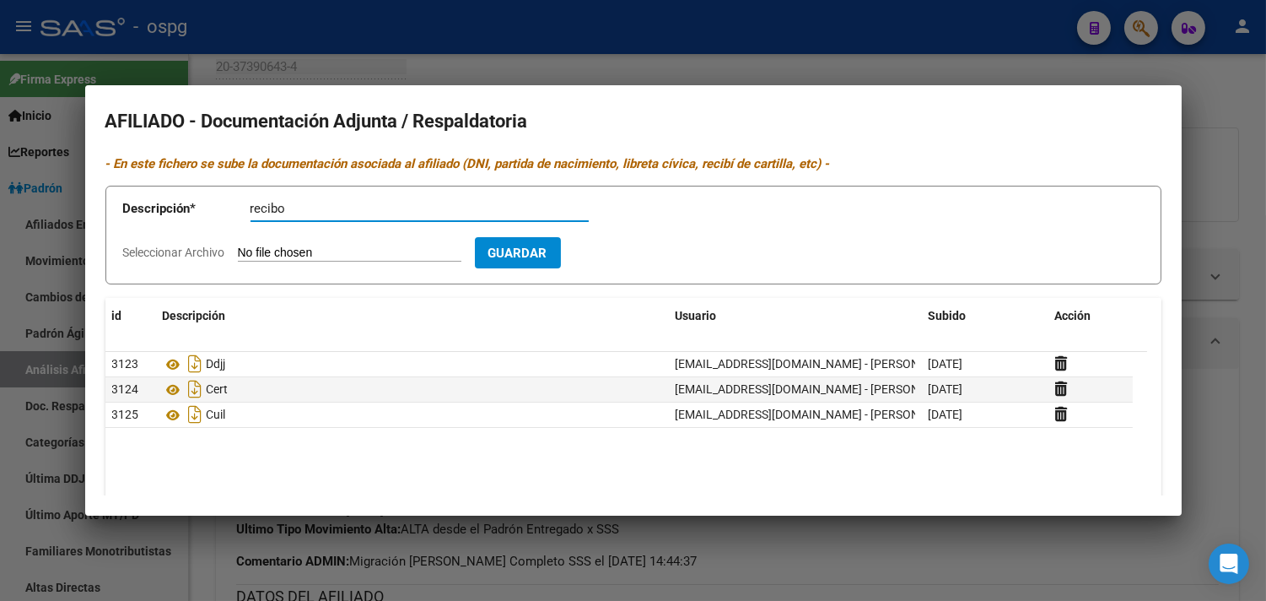
type input "recibo"
click at [283, 251] on input "Seleccionar Archivo" at bounding box center [350, 253] width 224 height 16
type input "C:\fakepath\[PERSON_NAME].jpg"
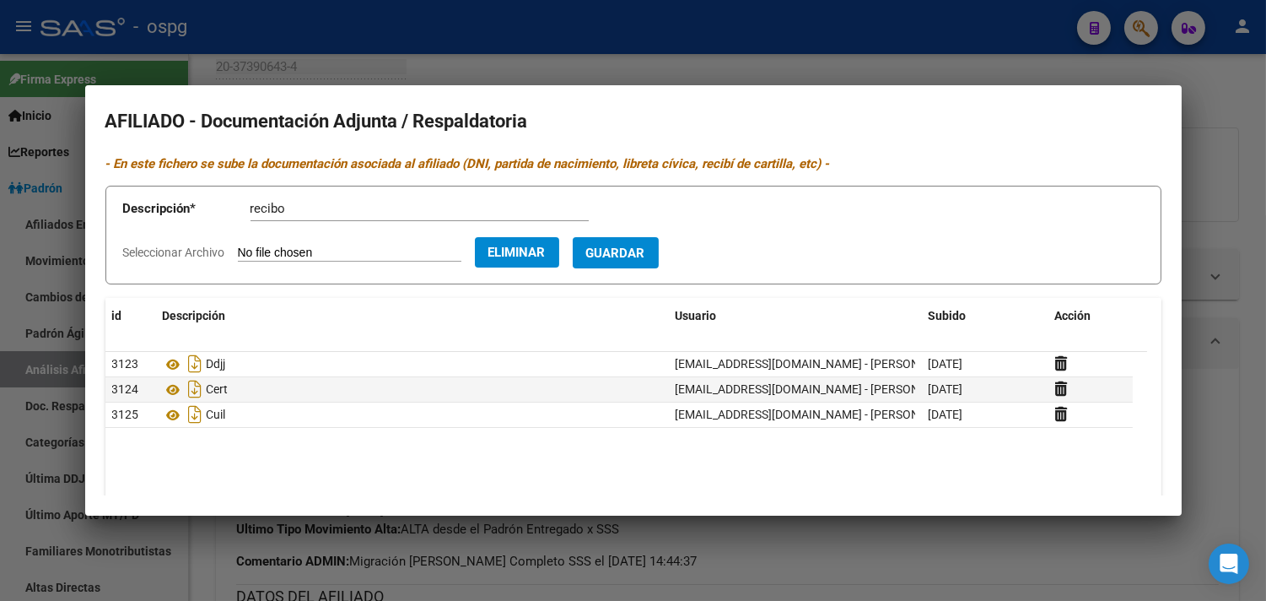
click at [645, 255] on span "Guardar" at bounding box center [615, 252] width 59 height 15
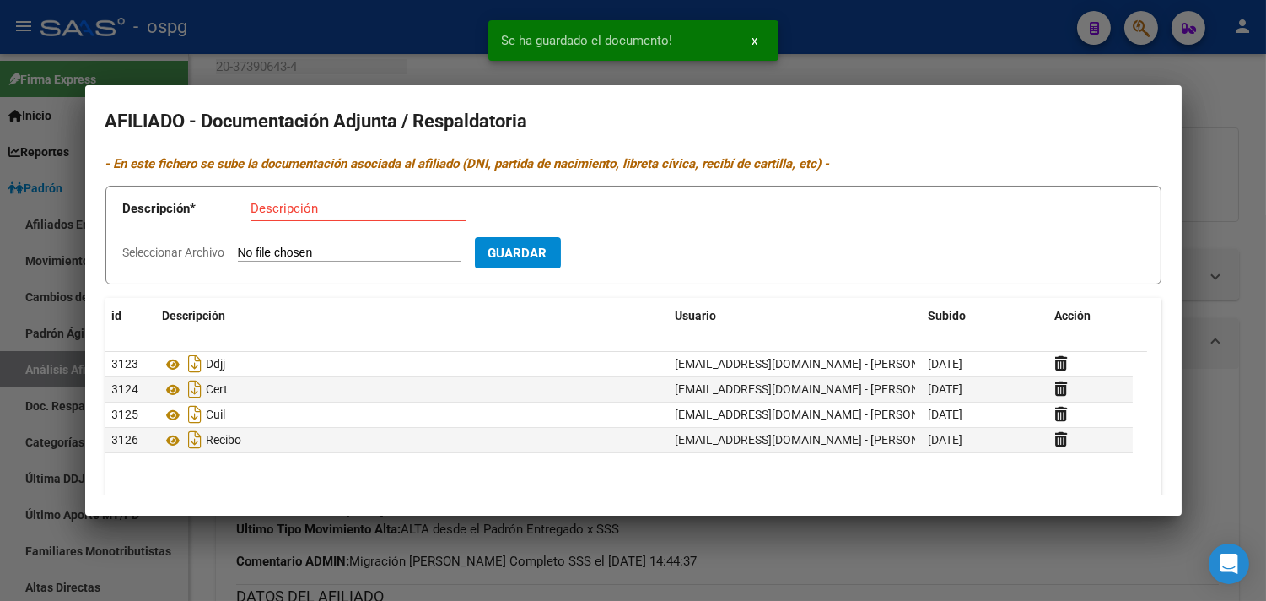
click at [371, 42] on div at bounding box center [633, 300] width 1266 height 601
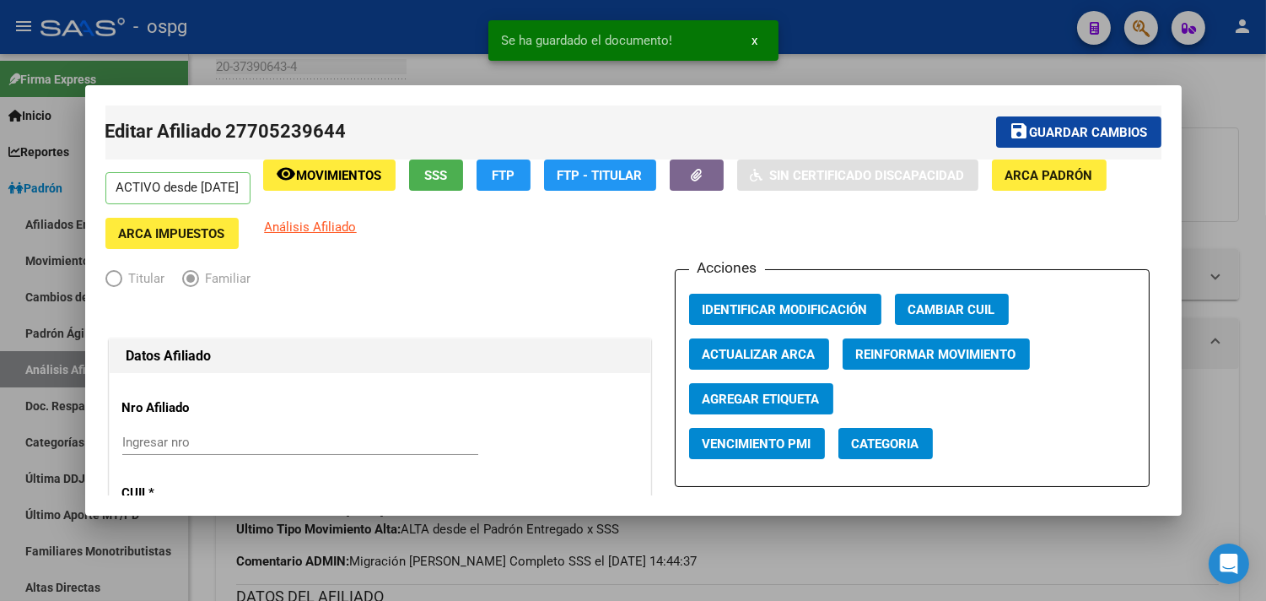
click at [1030, 127] on span "Guardar cambios" at bounding box center [1089, 132] width 118 height 15
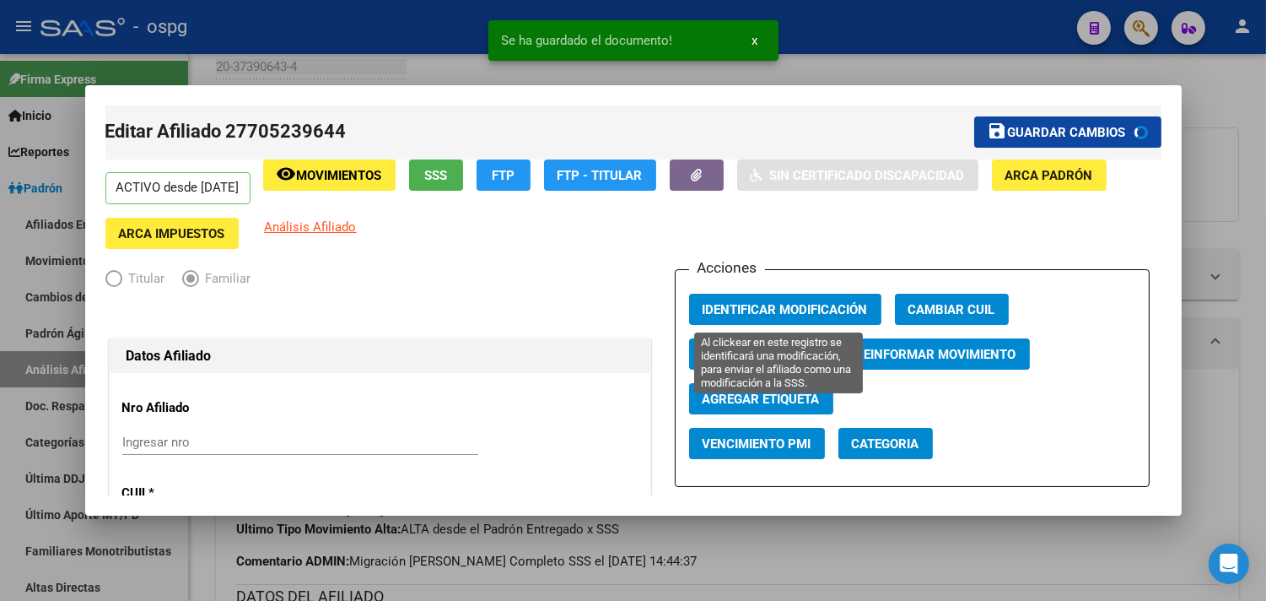
drag, startPoint x: 759, startPoint y: 307, endPoint x: 381, endPoint y: 121, distance: 421.0
click at [759, 306] on span "Identificar Modificación" at bounding box center [785, 309] width 165 height 15
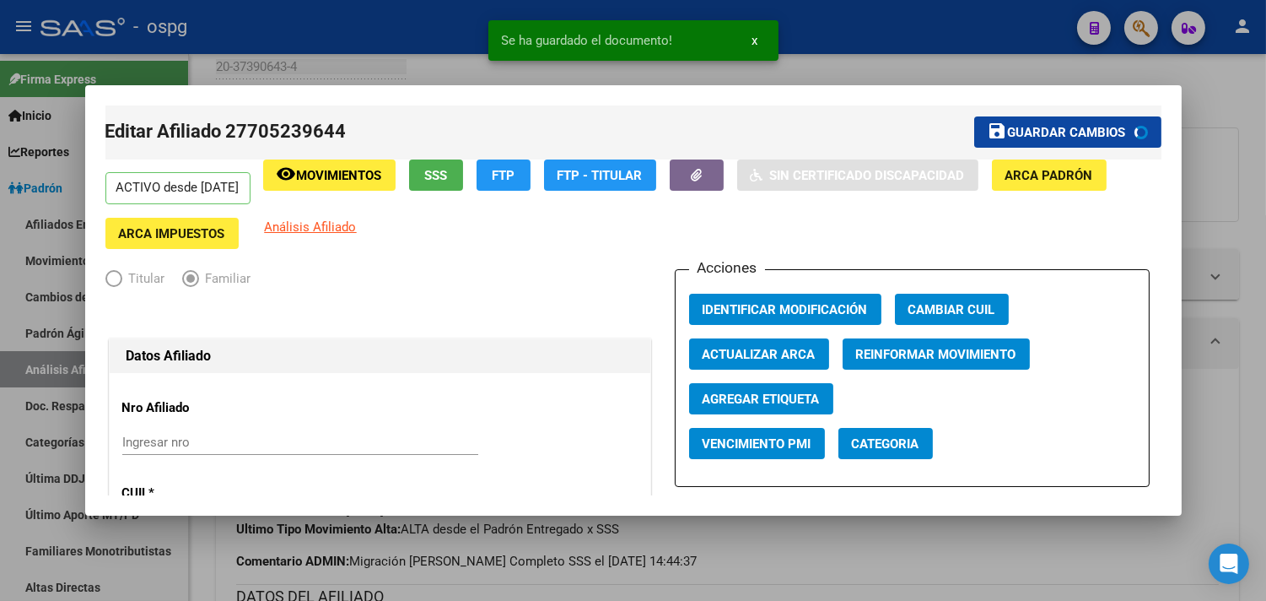
drag, startPoint x: 256, startPoint y: 69, endPoint x: 203, endPoint y: 1, distance: 86.6
click at [255, 67] on div at bounding box center [633, 300] width 1266 height 601
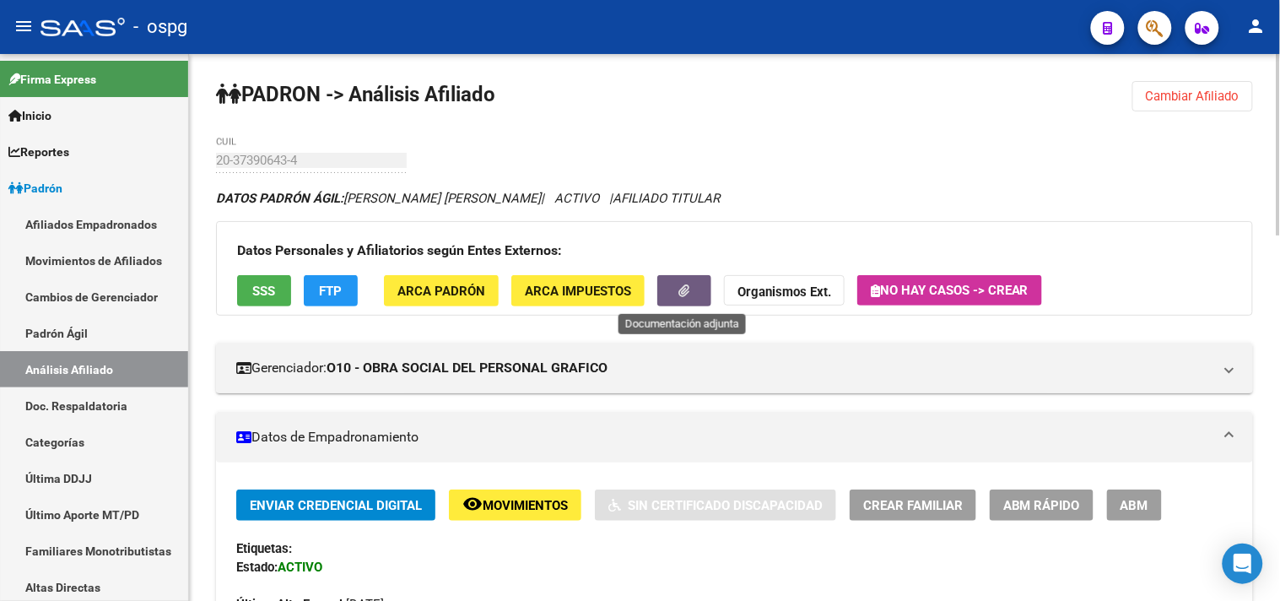
click at [694, 285] on button "button" at bounding box center [684, 290] width 54 height 31
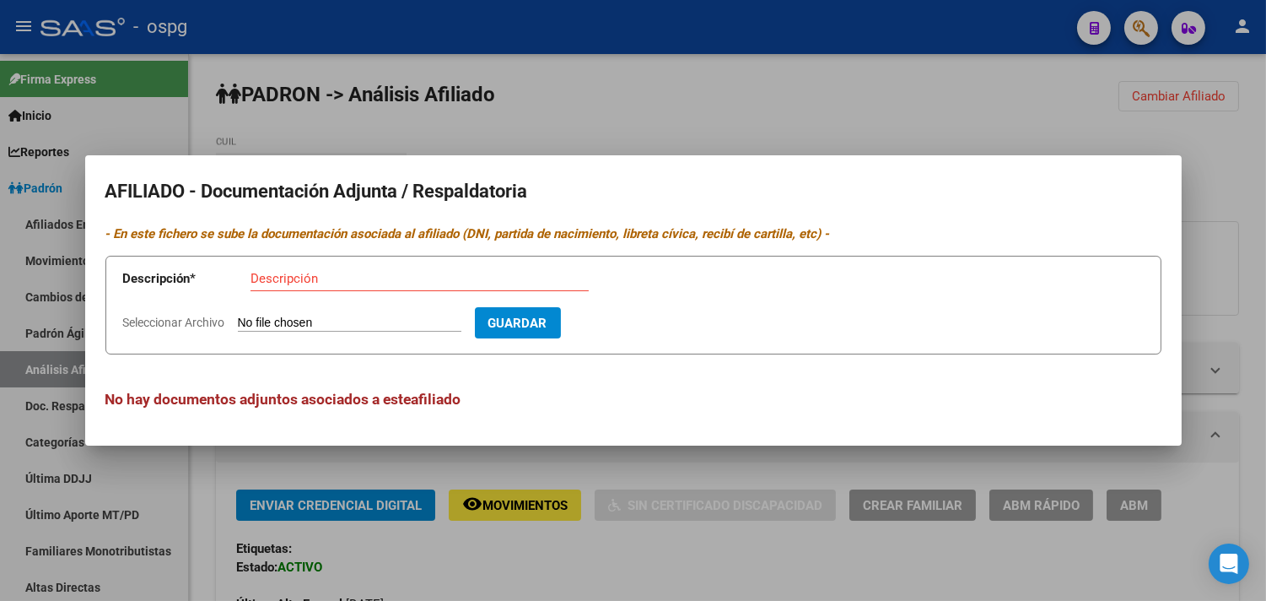
click at [424, 133] on div at bounding box center [633, 300] width 1266 height 601
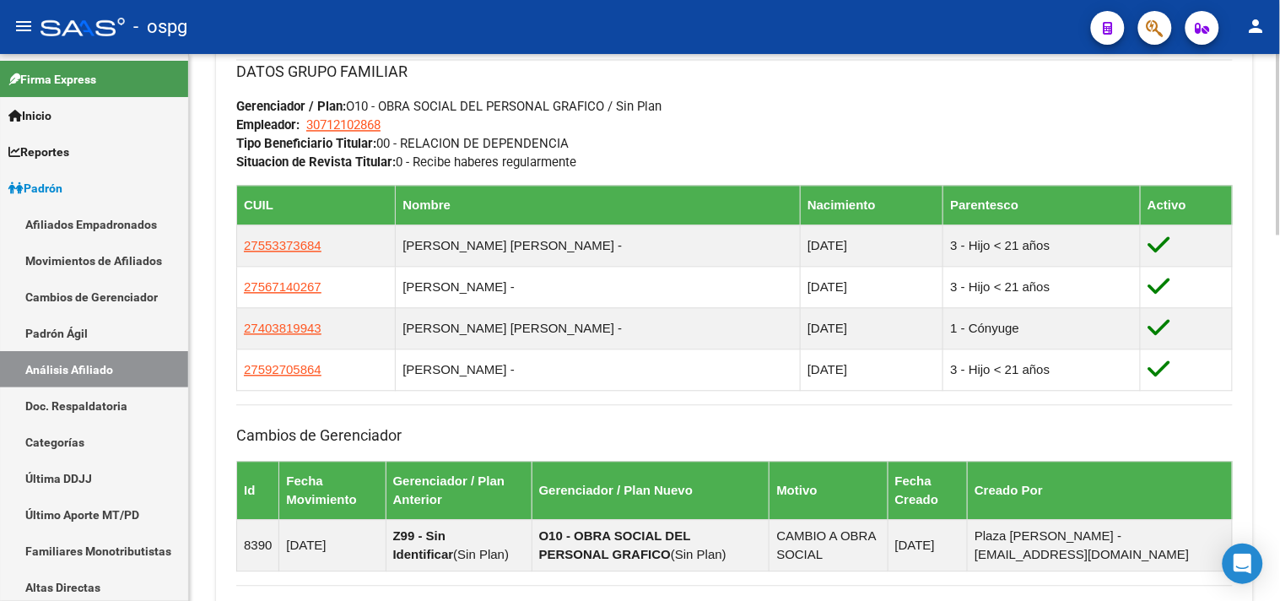
scroll to position [937, 0]
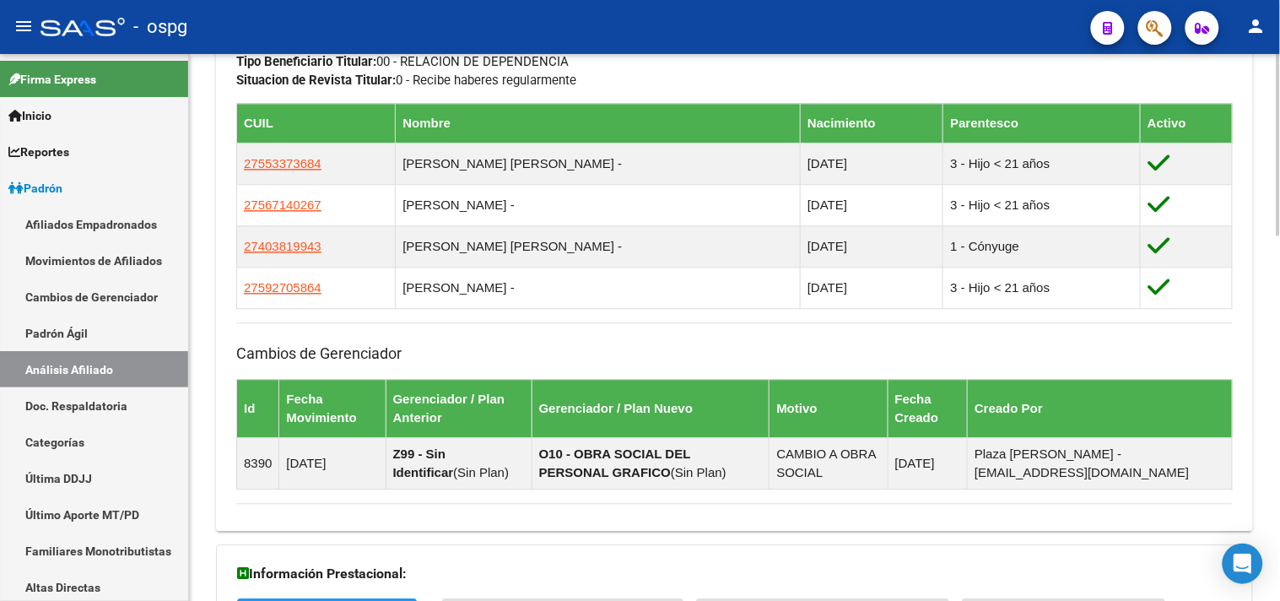
drag, startPoint x: 579, startPoint y: 355, endPoint x: 580, endPoint y: 344, distance: 11.0
click at [579, 352] on h3 "Cambios de Gerenciador" at bounding box center [734, 354] width 996 height 24
